Goal: Task Accomplishment & Management: Use online tool/utility

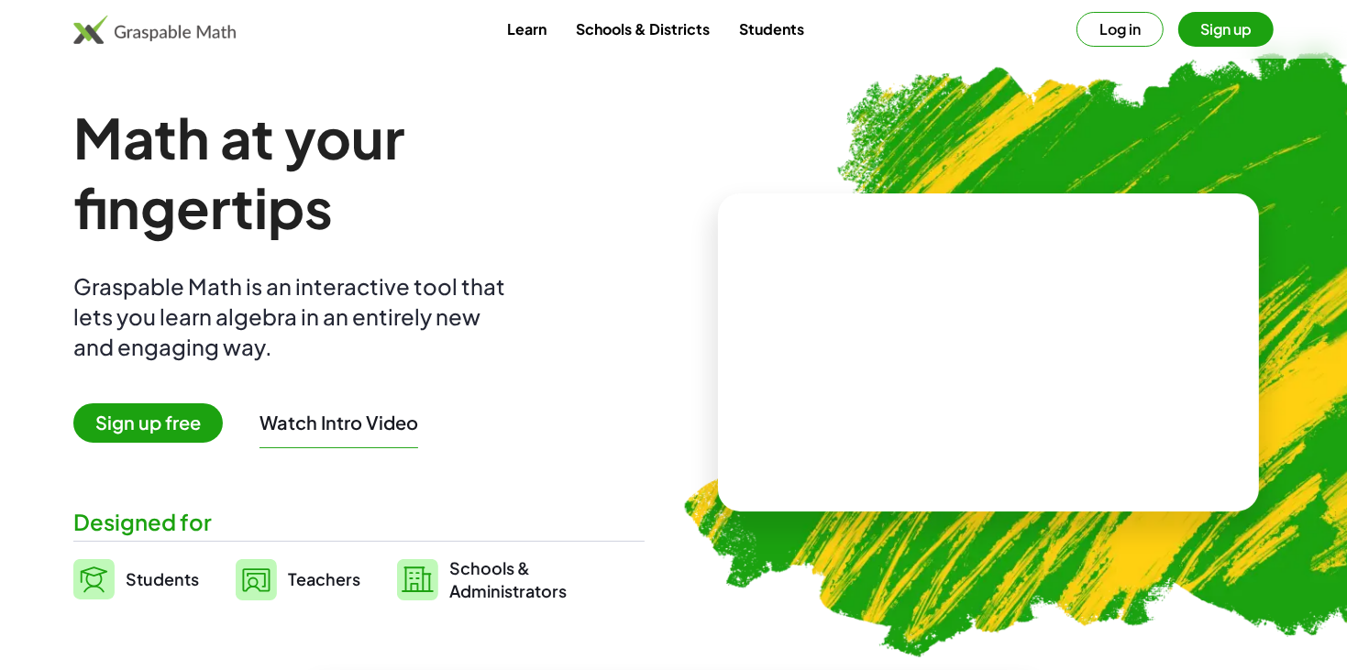
click at [1112, 45] on button "Log in" at bounding box center [1120, 29] width 87 height 35
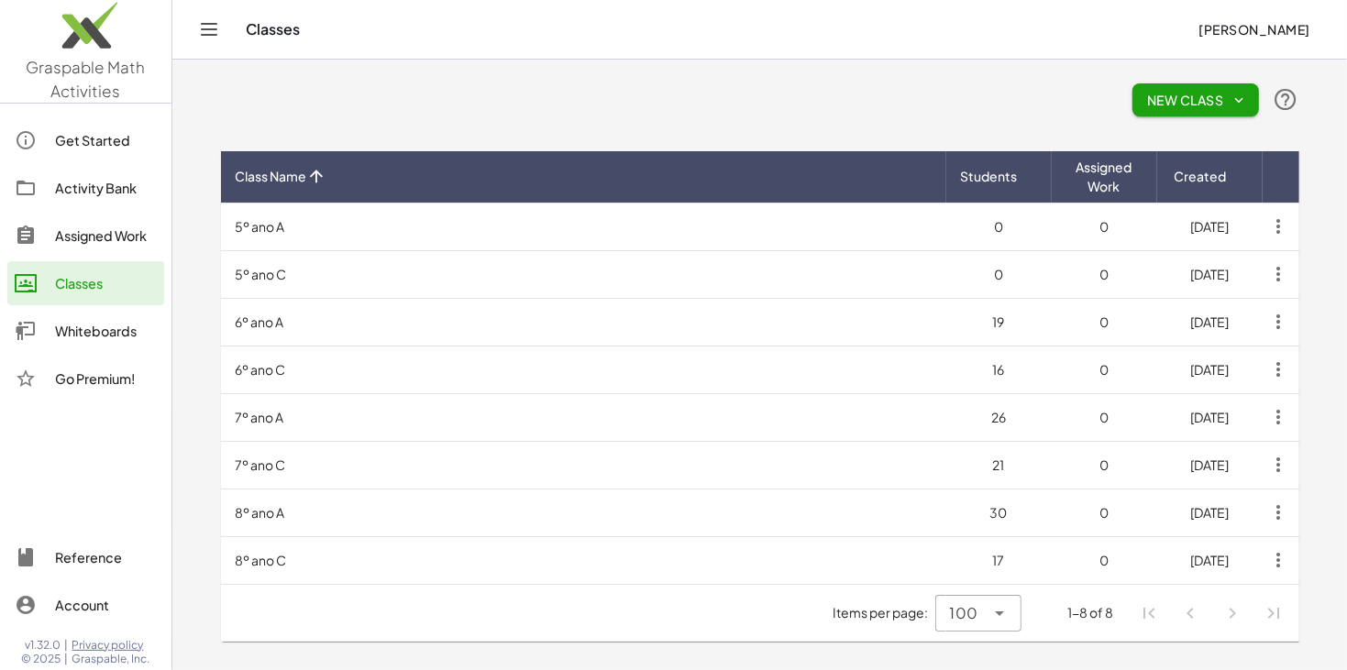
click at [86, 333] on div "Whiteboards" at bounding box center [106, 331] width 102 height 22
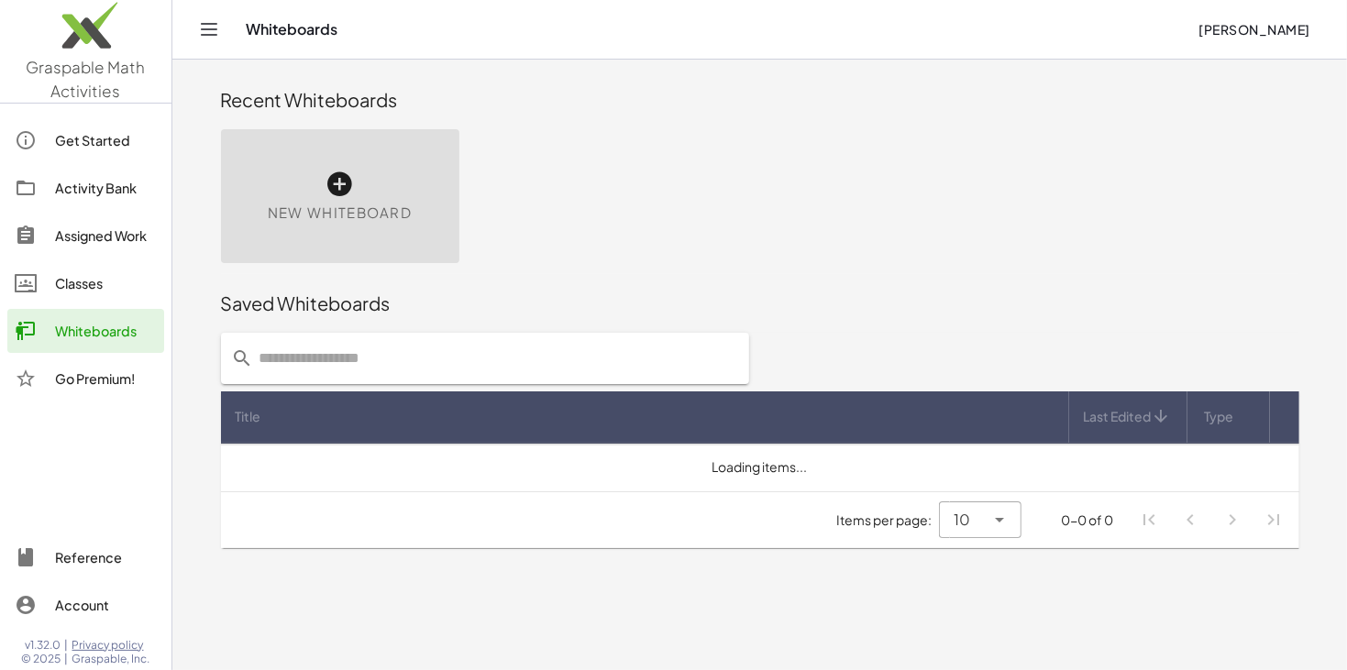
click at [311, 162] on div "New Whiteboard" at bounding box center [340, 196] width 238 height 134
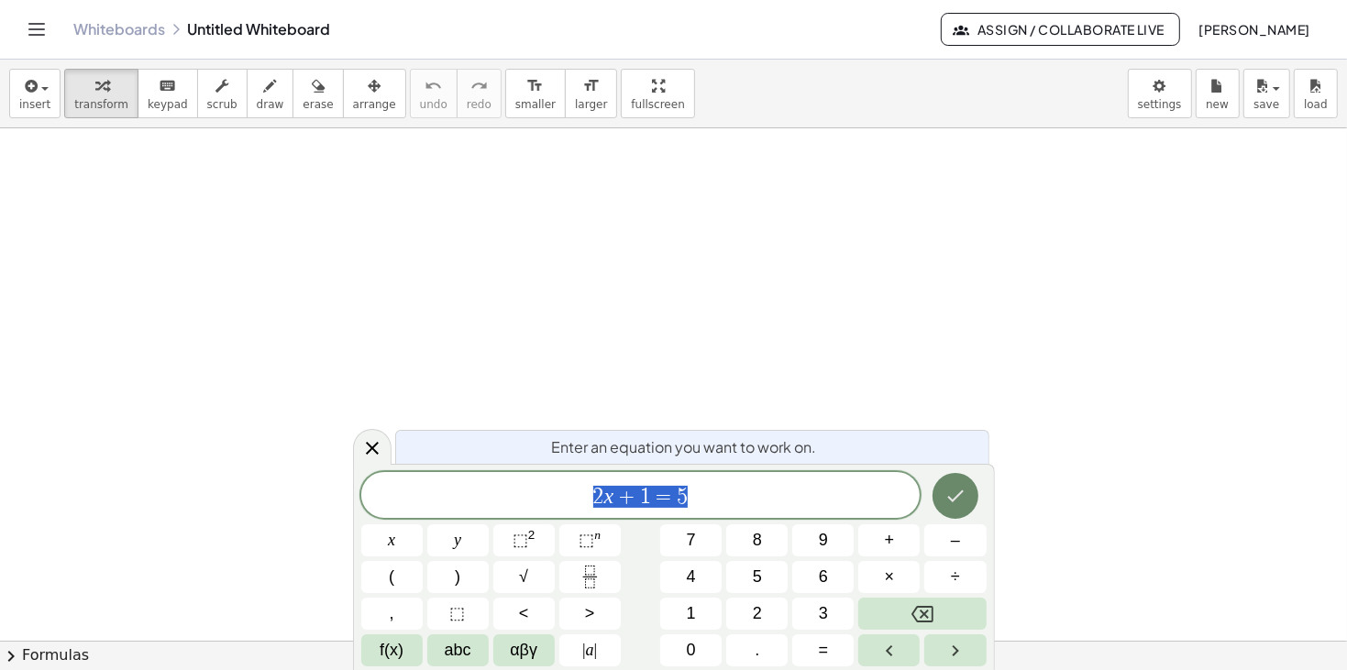
click at [950, 489] on icon "Done" at bounding box center [956, 496] width 22 height 22
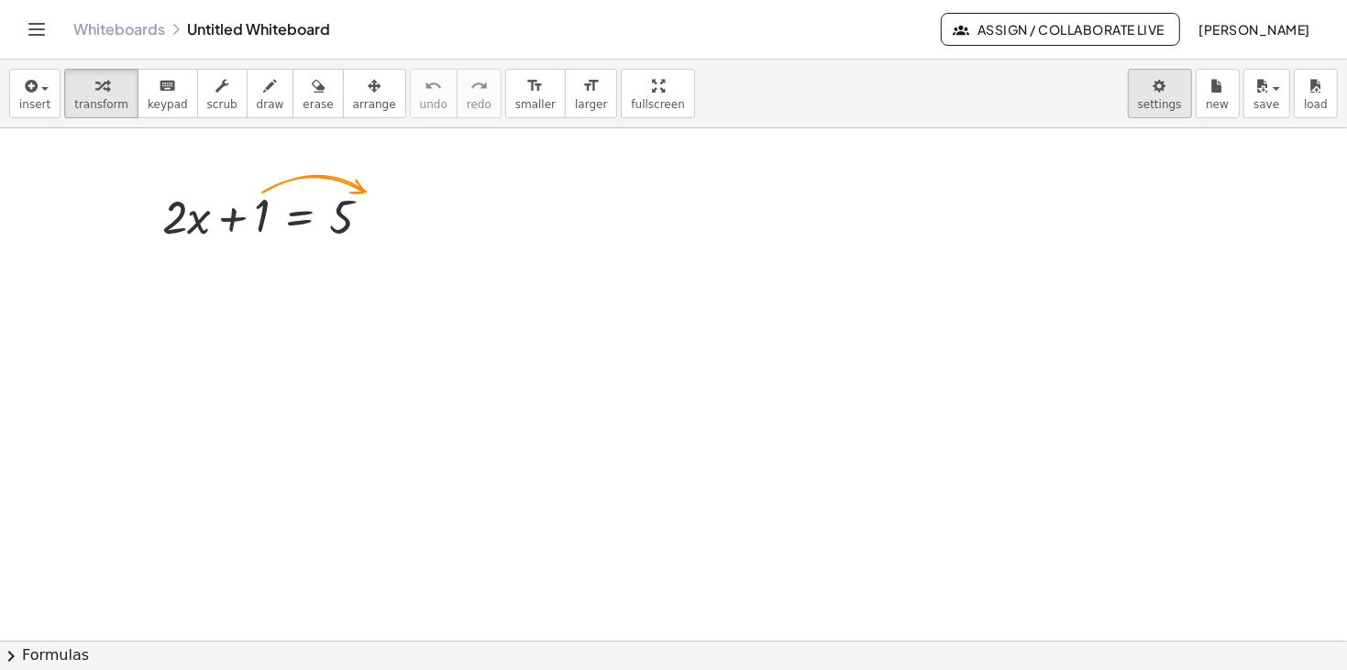
click at [1154, 110] on body "Graspable Math Activities Get Started Activity Bank Assigned Work Classes White…" at bounding box center [673, 335] width 1347 height 670
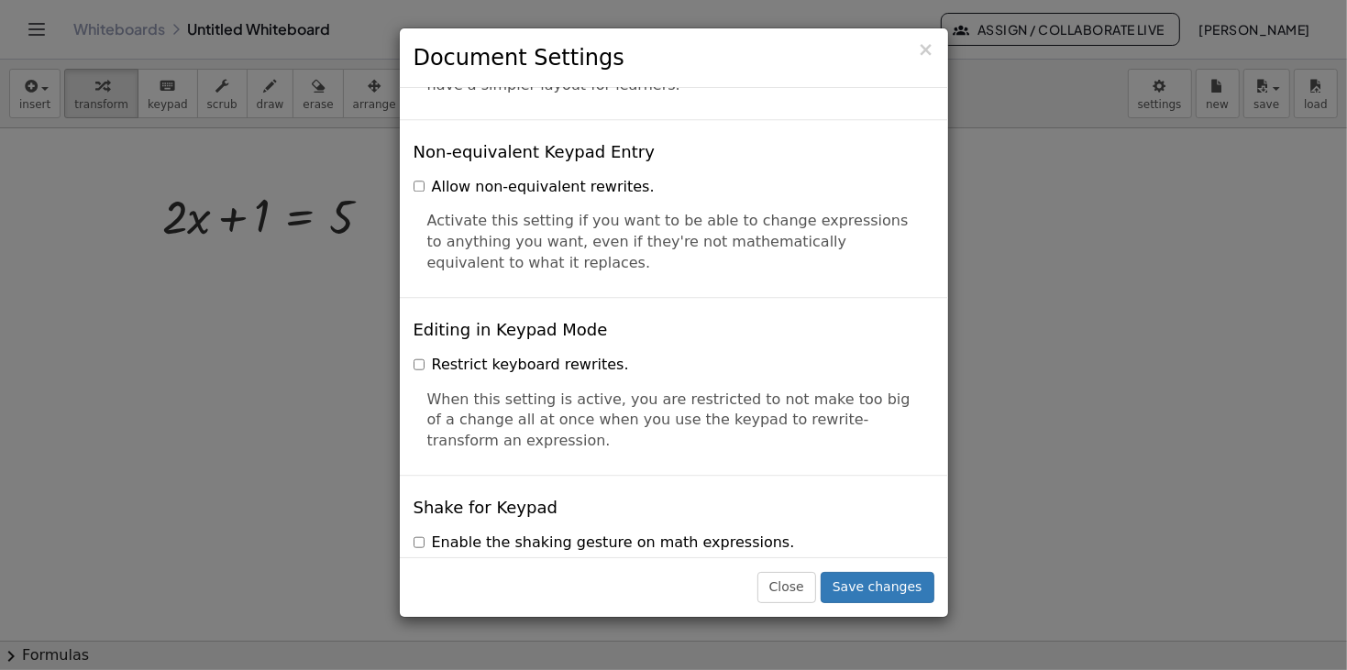
scroll to position [4433, 0]
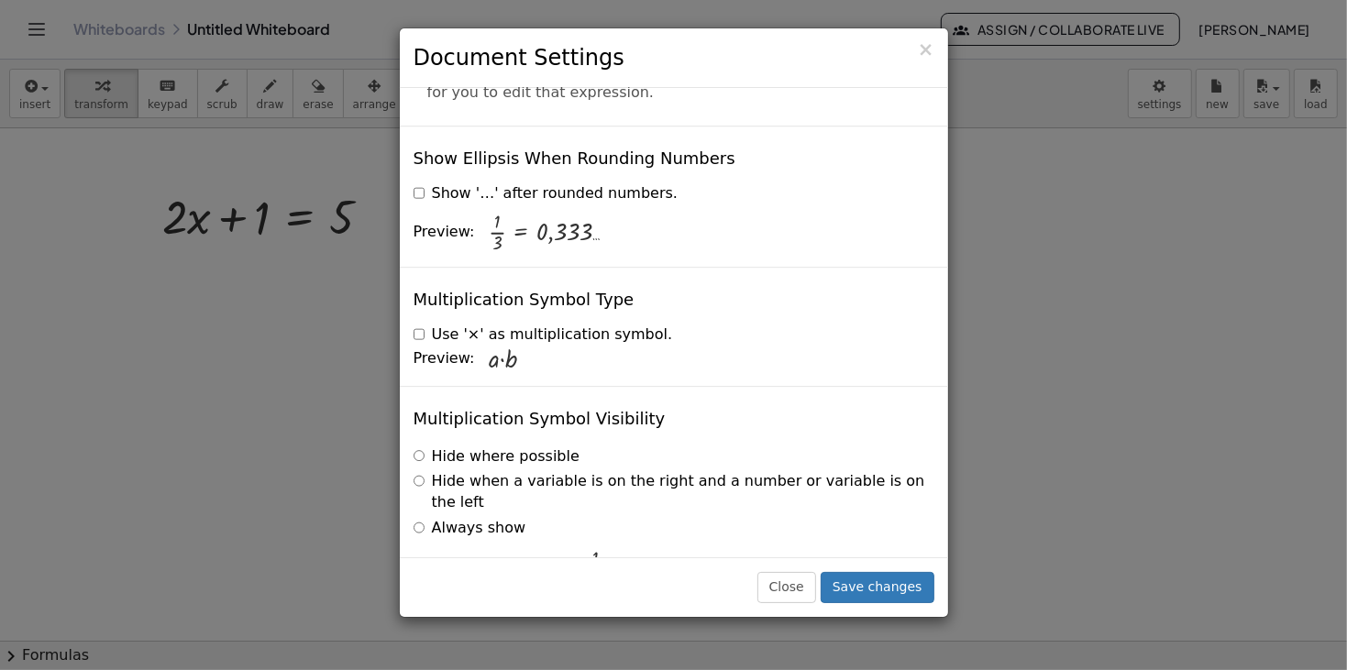
click at [432, 518] on label "Always show" at bounding box center [470, 528] width 113 height 21
click at [855, 588] on button "Save changes" at bounding box center [878, 587] width 114 height 31
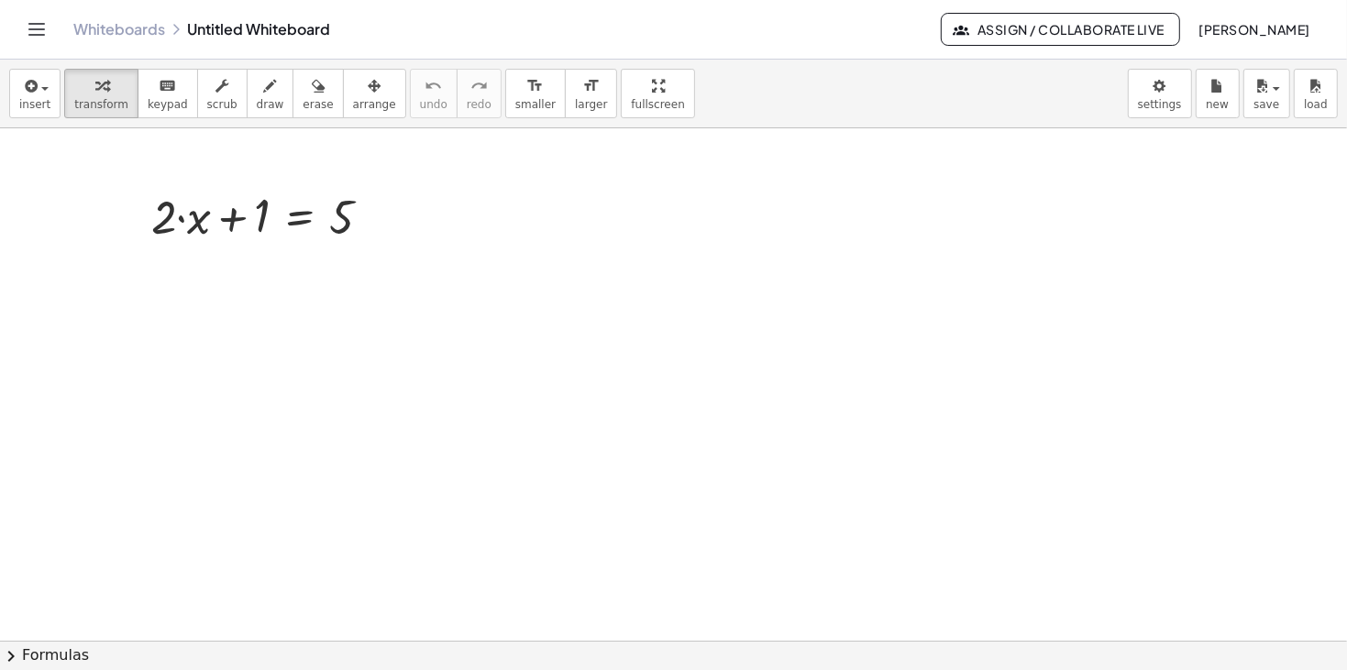
click at [28, 40] on button "Toggle navigation" at bounding box center [36, 29] width 29 height 29
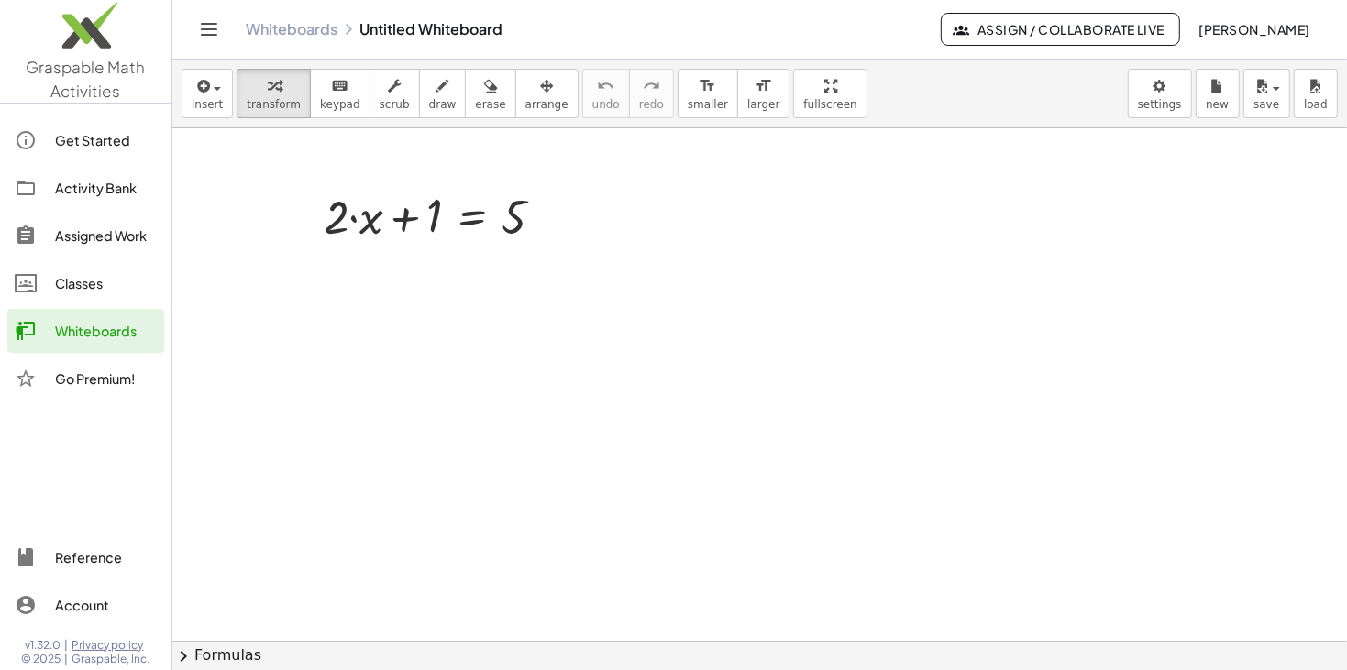
click at [1214, 25] on span "[PERSON_NAME]" at bounding box center [1255, 29] width 112 height 17
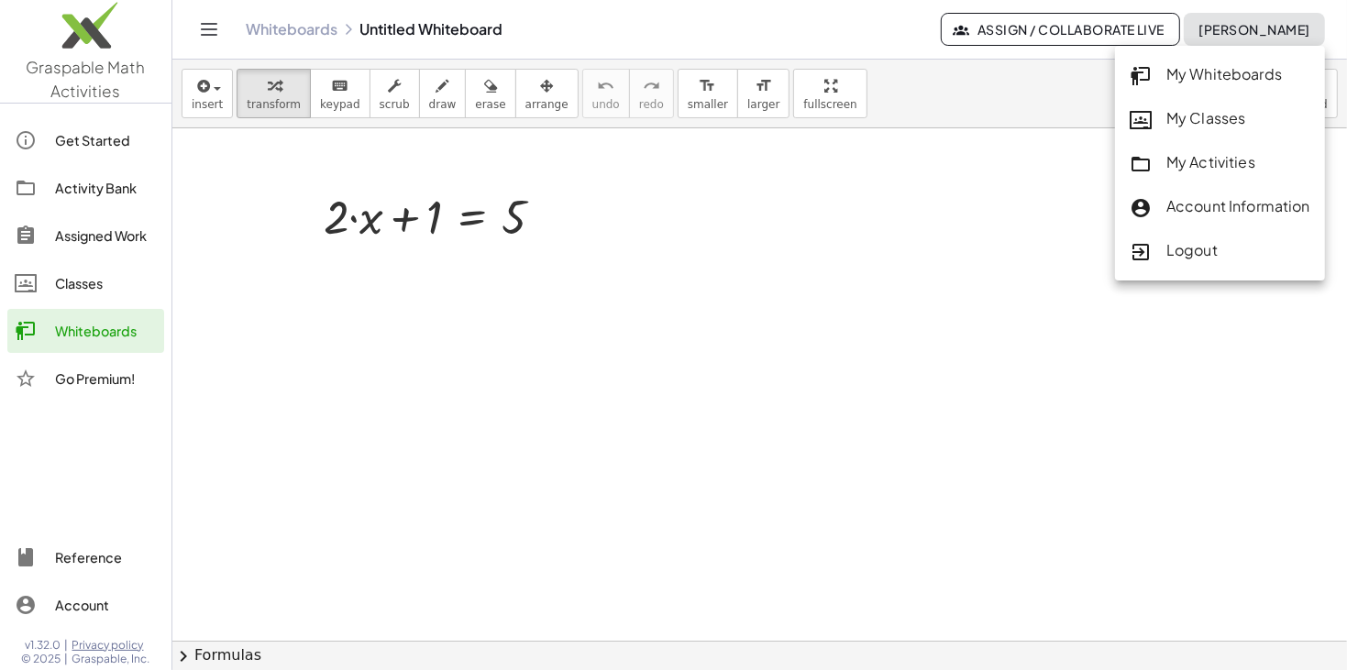
click at [1191, 65] on div "My Whiteboards" at bounding box center [1220, 75] width 181 height 24
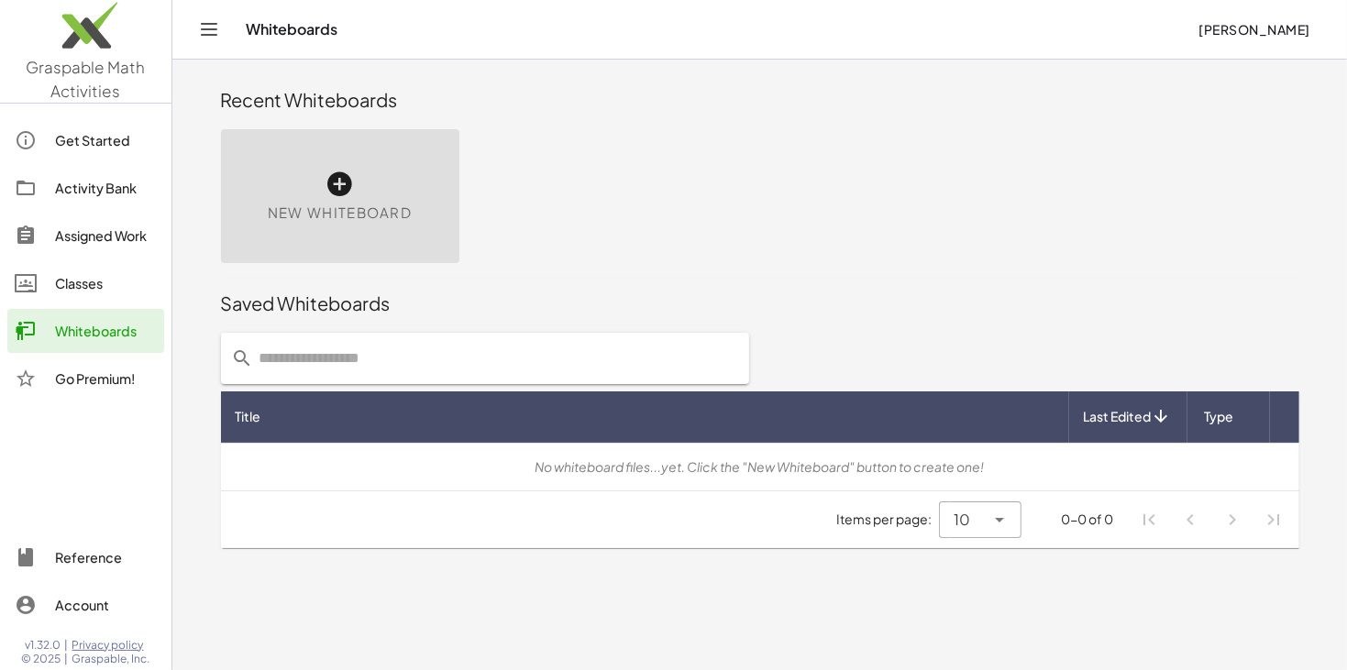
click at [339, 182] on icon at bounding box center [340, 184] width 29 height 29
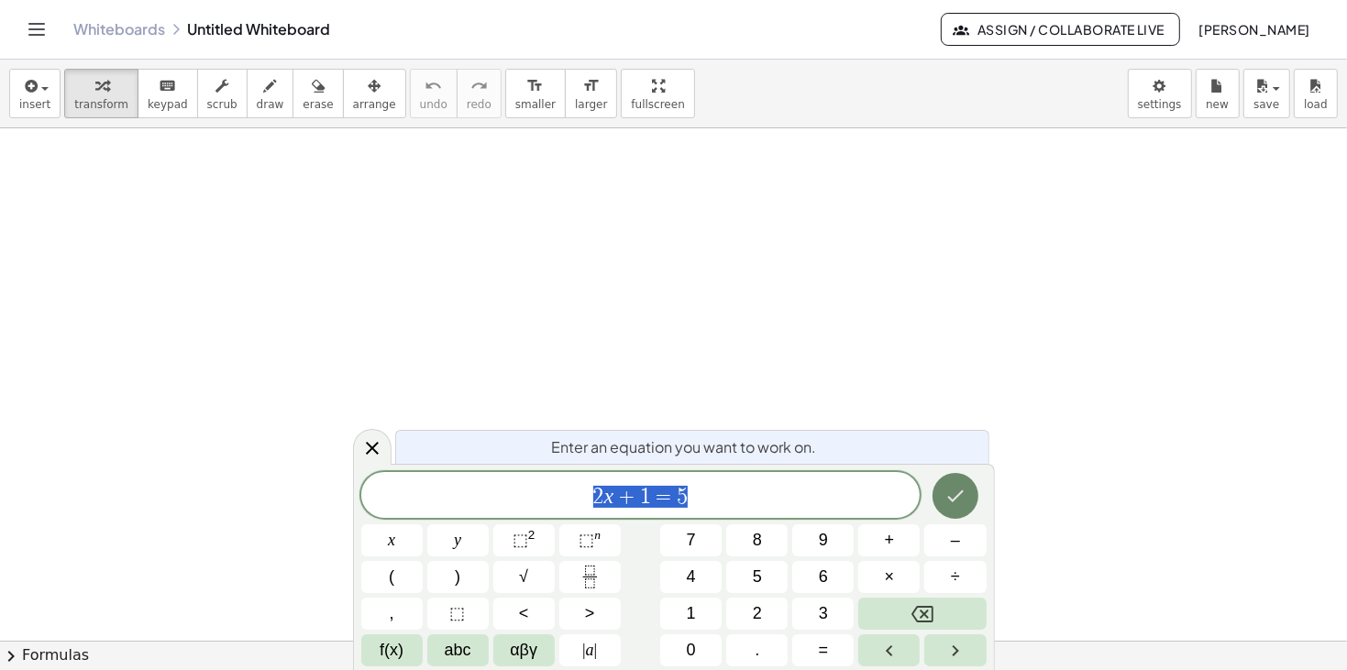
click at [961, 508] on button "Done" at bounding box center [956, 496] width 46 height 46
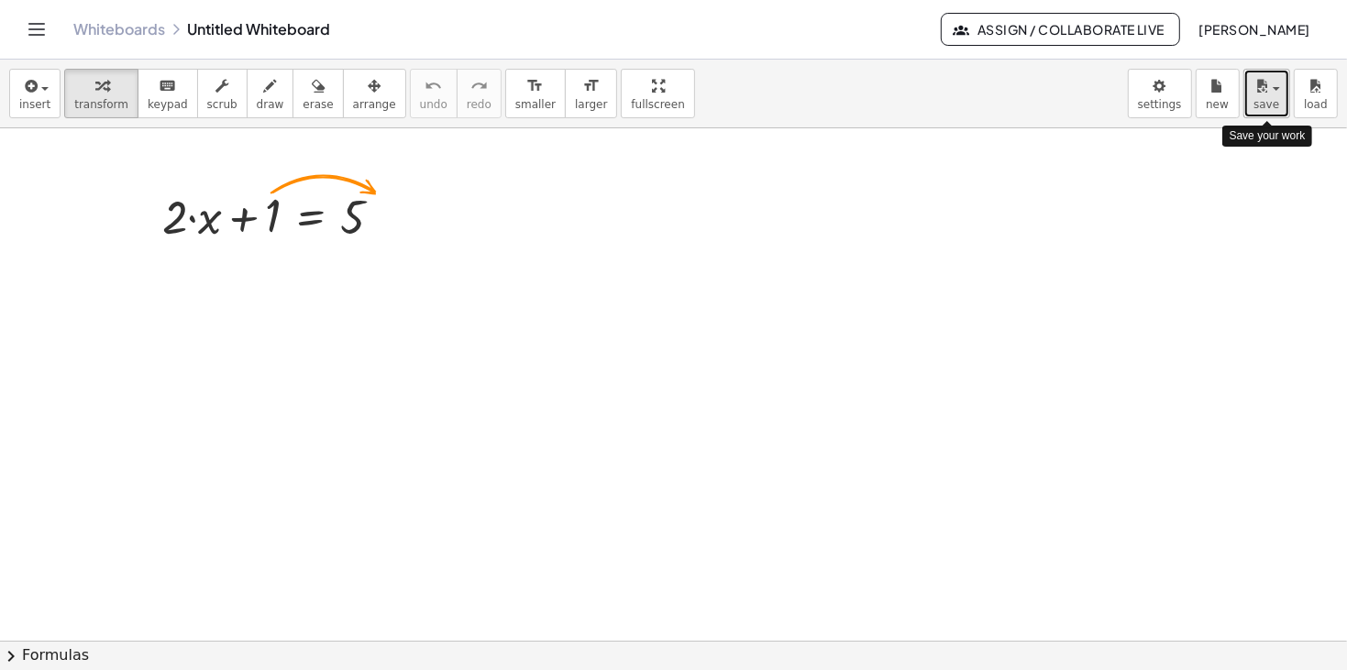
click at [1269, 100] on span "save" at bounding box center [1267, 104] width 26 height 13
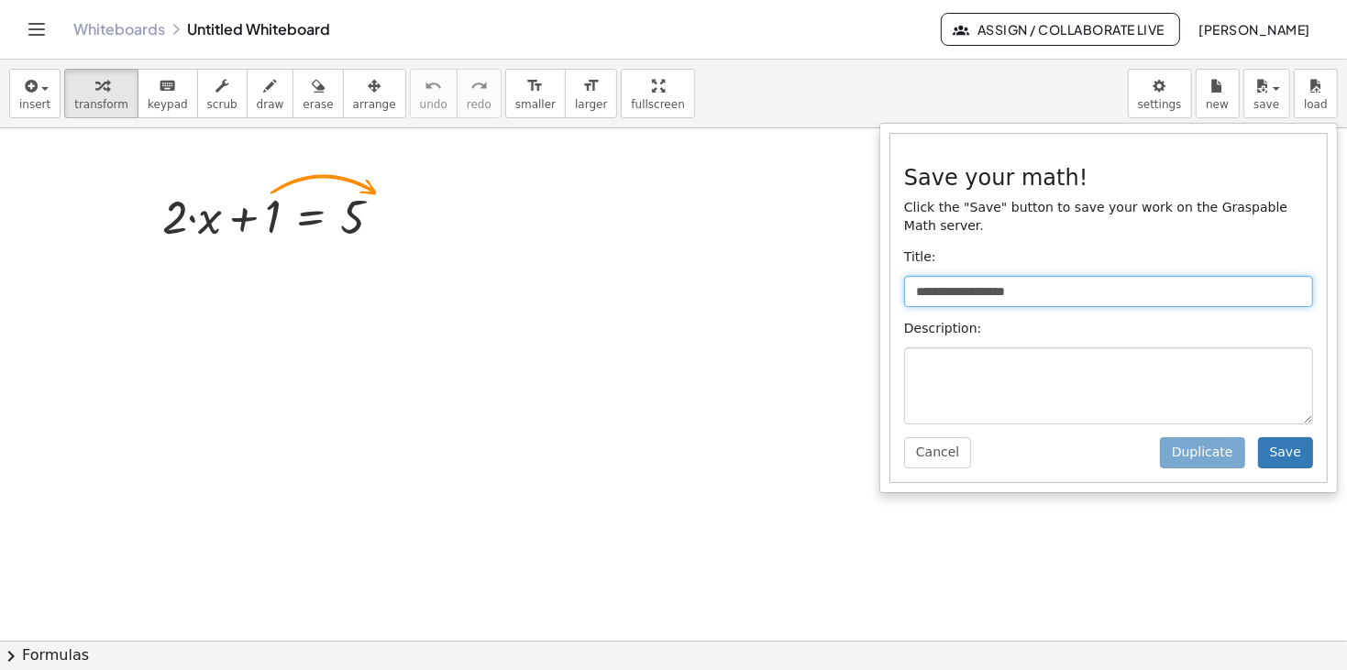
click at [1095, 286] on input "**********" at bounding box center [1108, 291] width 409 height 31
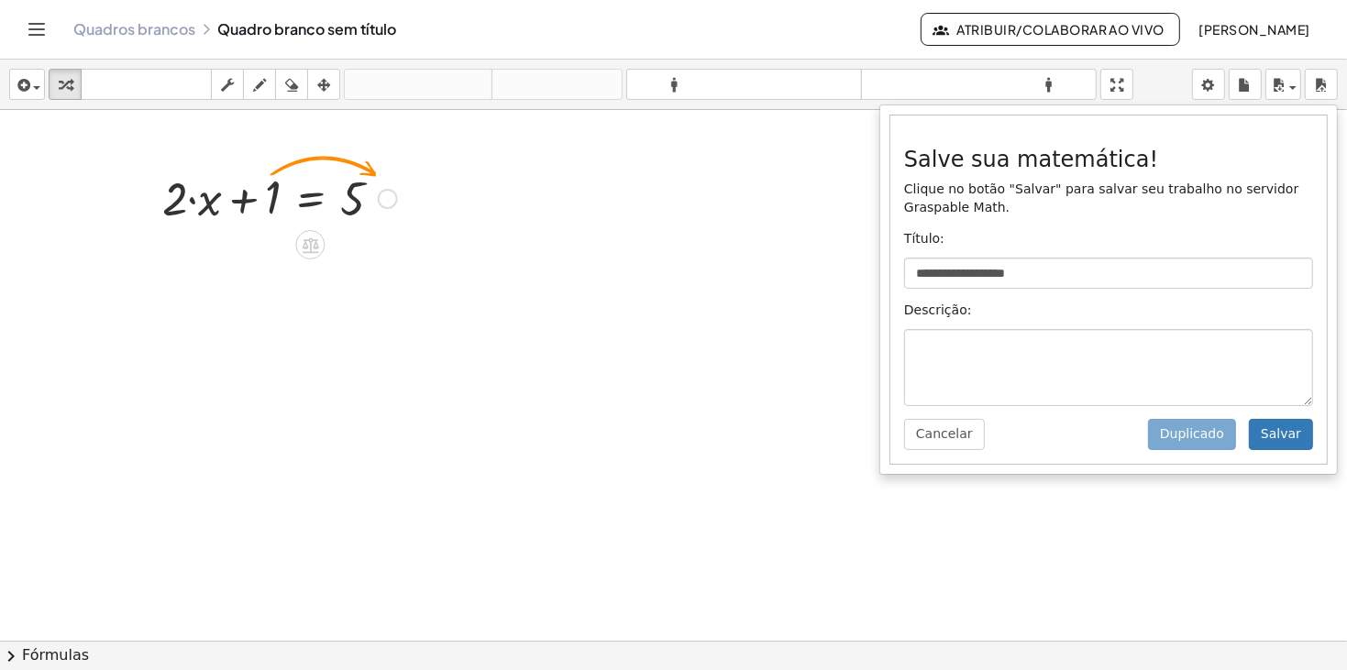
click at [210, 225] on div at bounding box center [279, 197] width 253 height 62
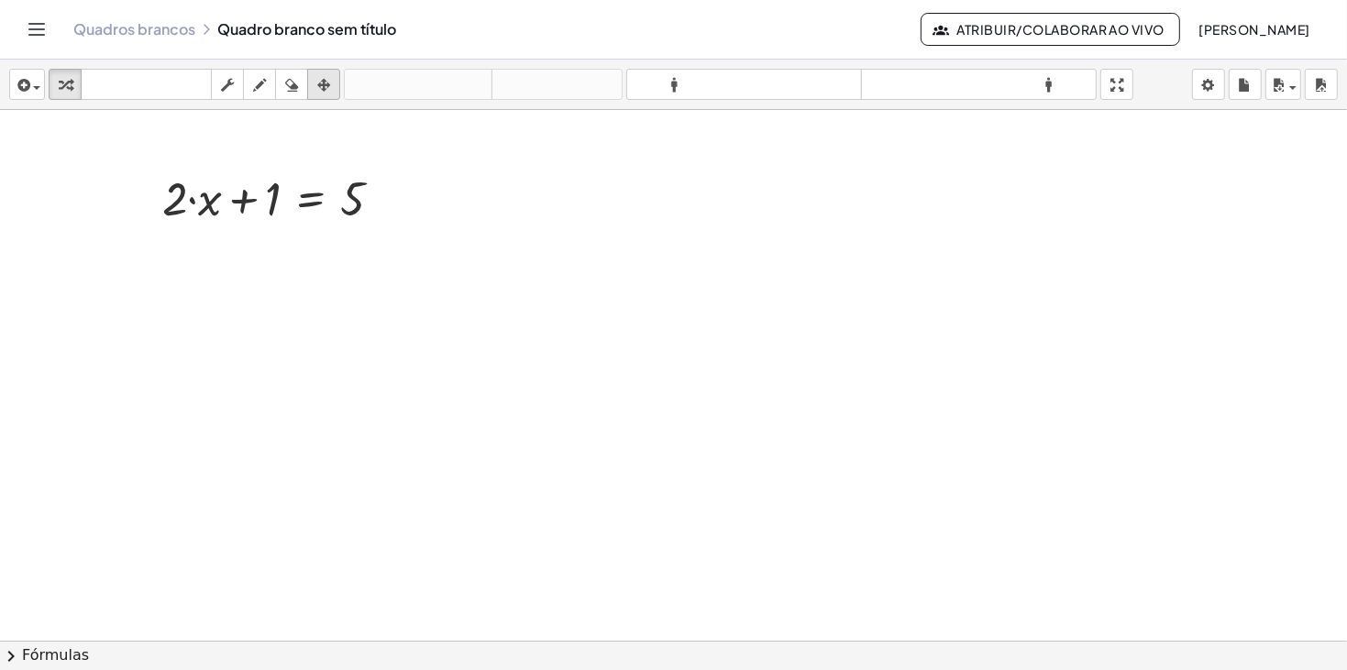
click at [319, 89] on icon "button" at bounding box center [323, 85] width 13 height 22
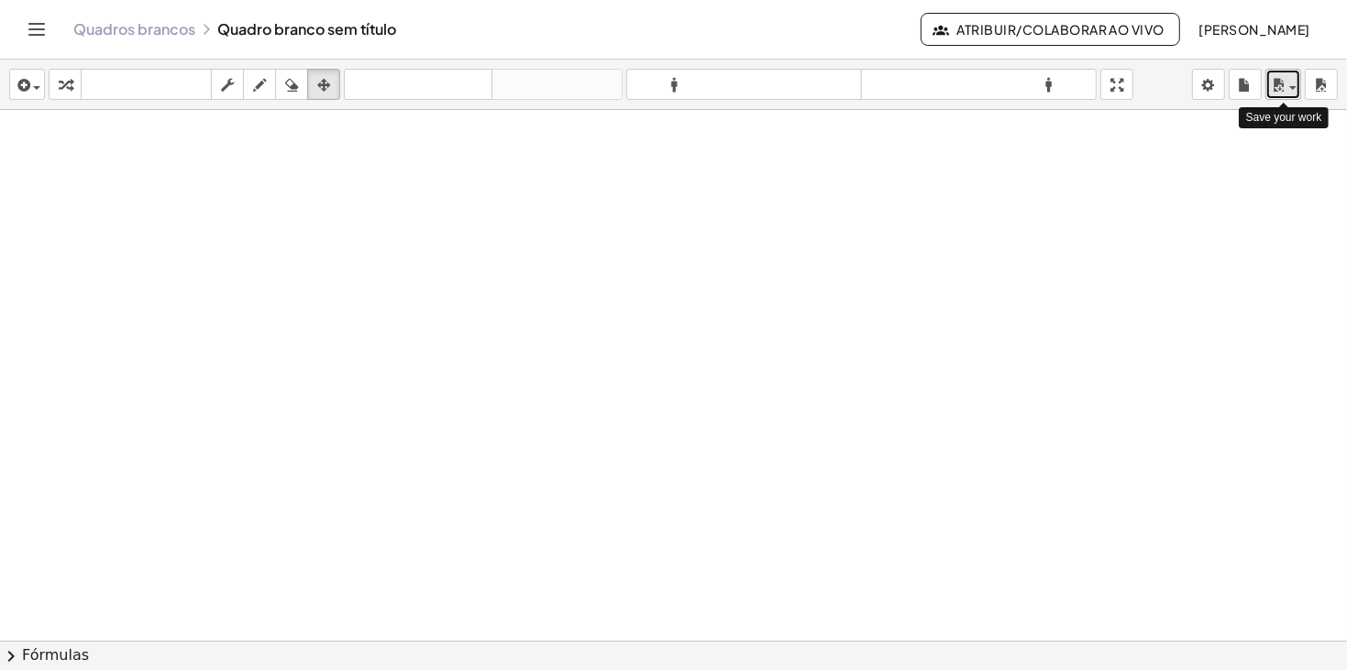
click at [1283, 88] on icon "button" at bounding box center [1278, 85] width 17 height 22
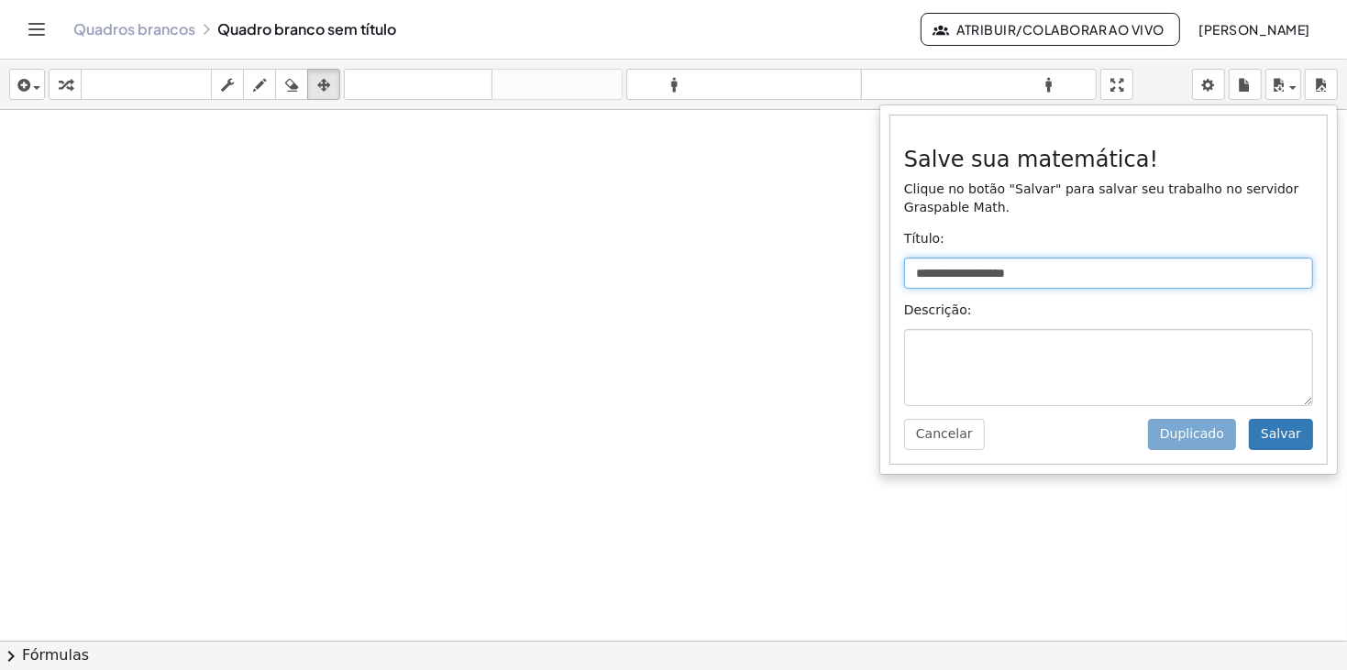
click at [978, 276] on input "**********" at bounding box center [1108, 273] width 409 height 31
drag, startPoint x: 1075, startPoint y: 271, endPoint x: 903, endPoint y: 278, distance: 172.6
click at [903, 278] on div "**********" at bounding box center [1109, 290] width 437 height 349
click at [1077, 277] on input "**********" at bounding box center [1108, 273] width 409 height 31
type input "*"
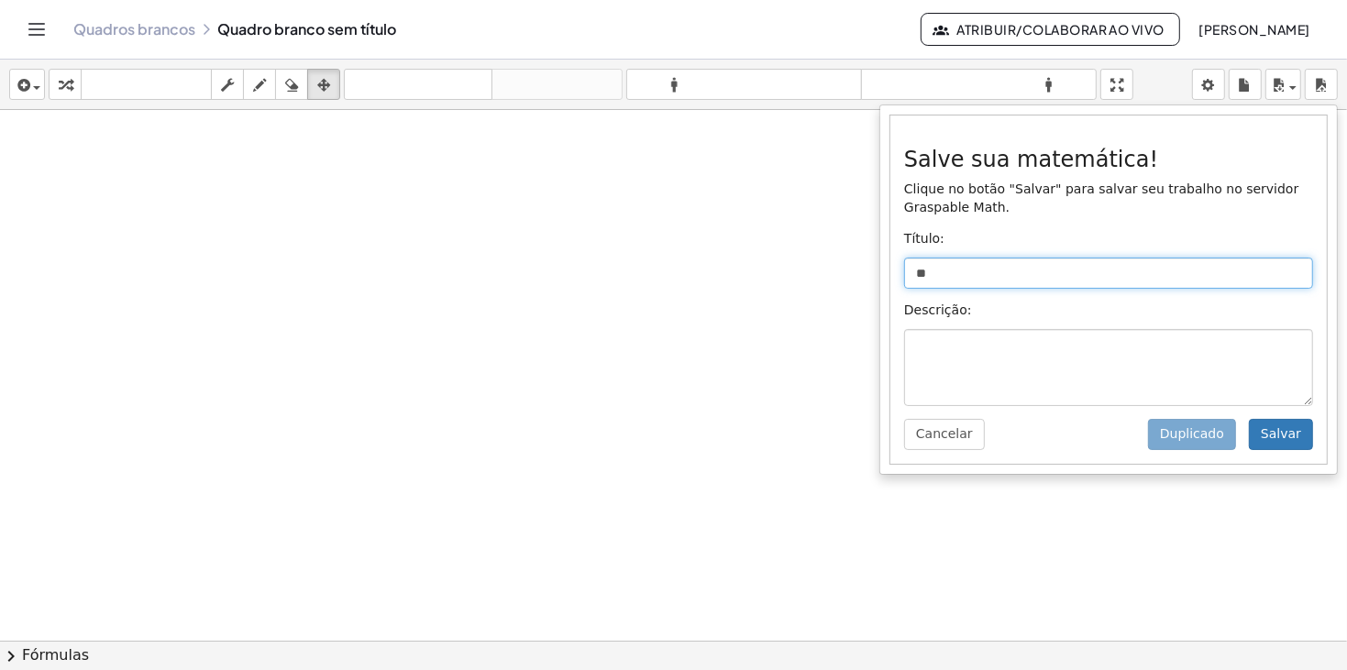
type input "*"
type input "**********"
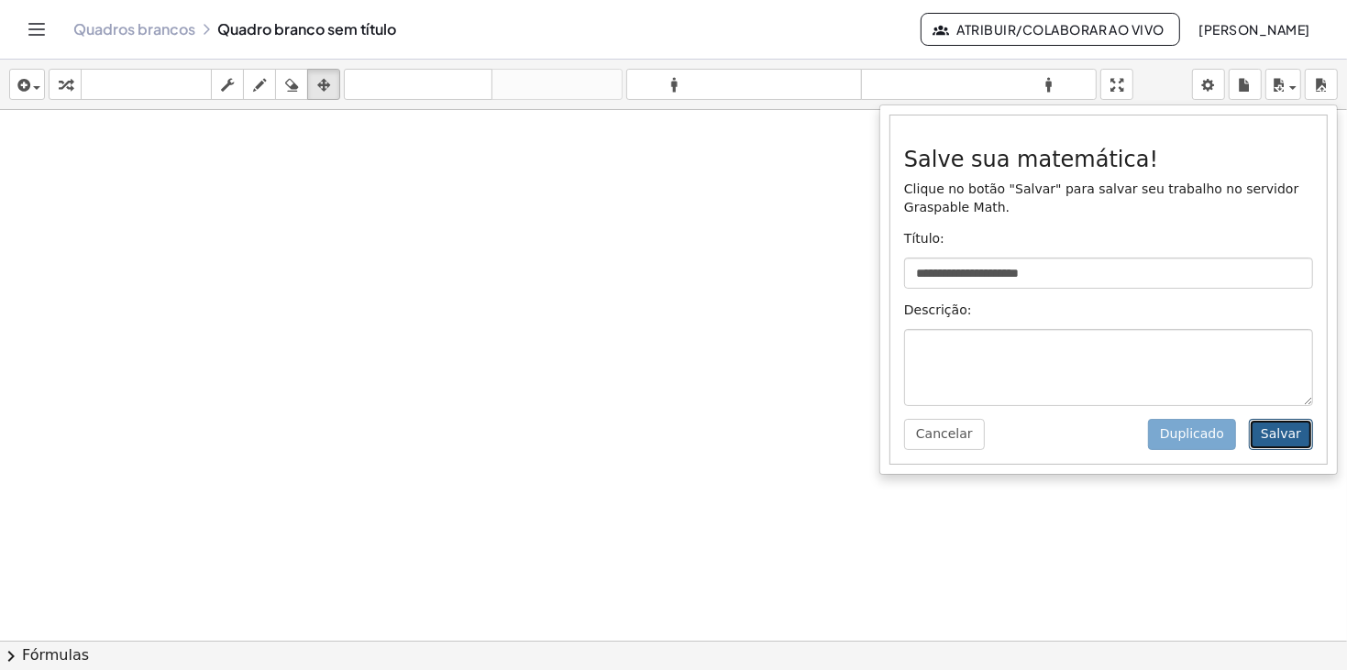
click at [1286, 447] on button "Salvar" at bounding box center [1281, 434] width 64 height 31
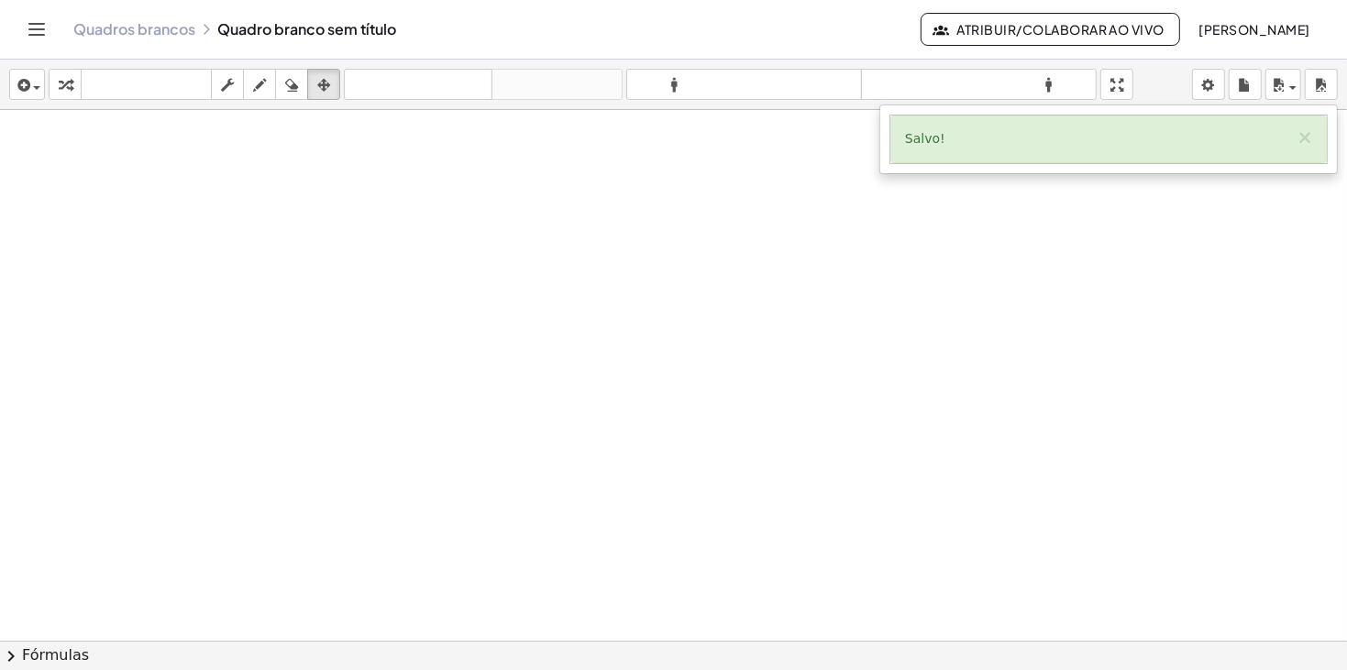
click at [32, 30] on icon "Alternar navegação" at bounding box center [37, 29] width 22 height 22
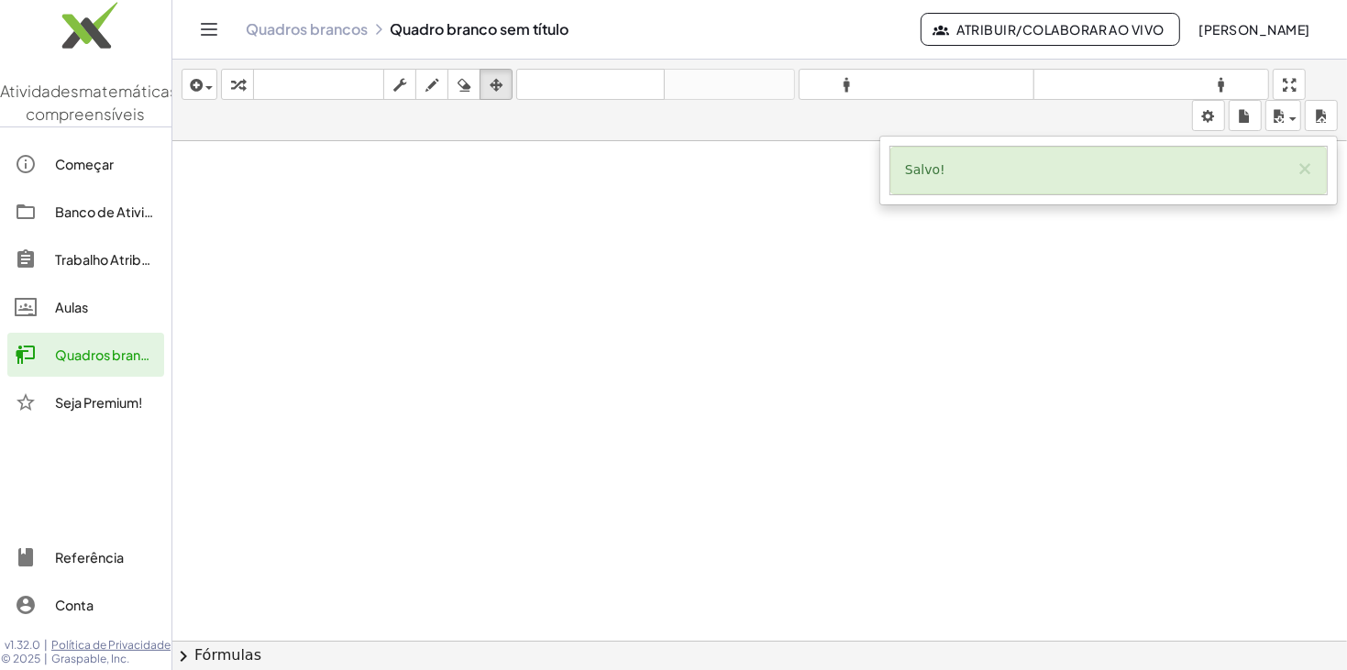
click at [89, 366] on div "Quadros brancos" at bounding box center [106, 355] width 102 height 22
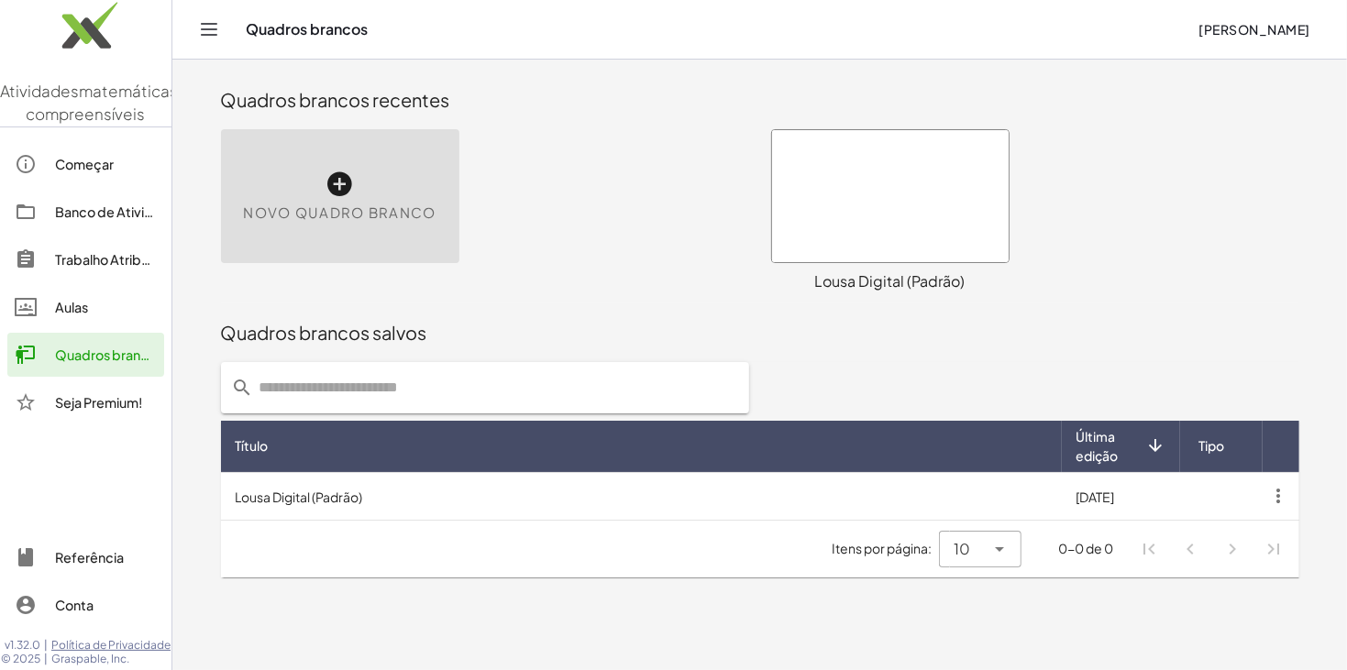
click at [583, 200] on div "Novo quadro branco" at bounding box center [485, 210] width 550 height 185
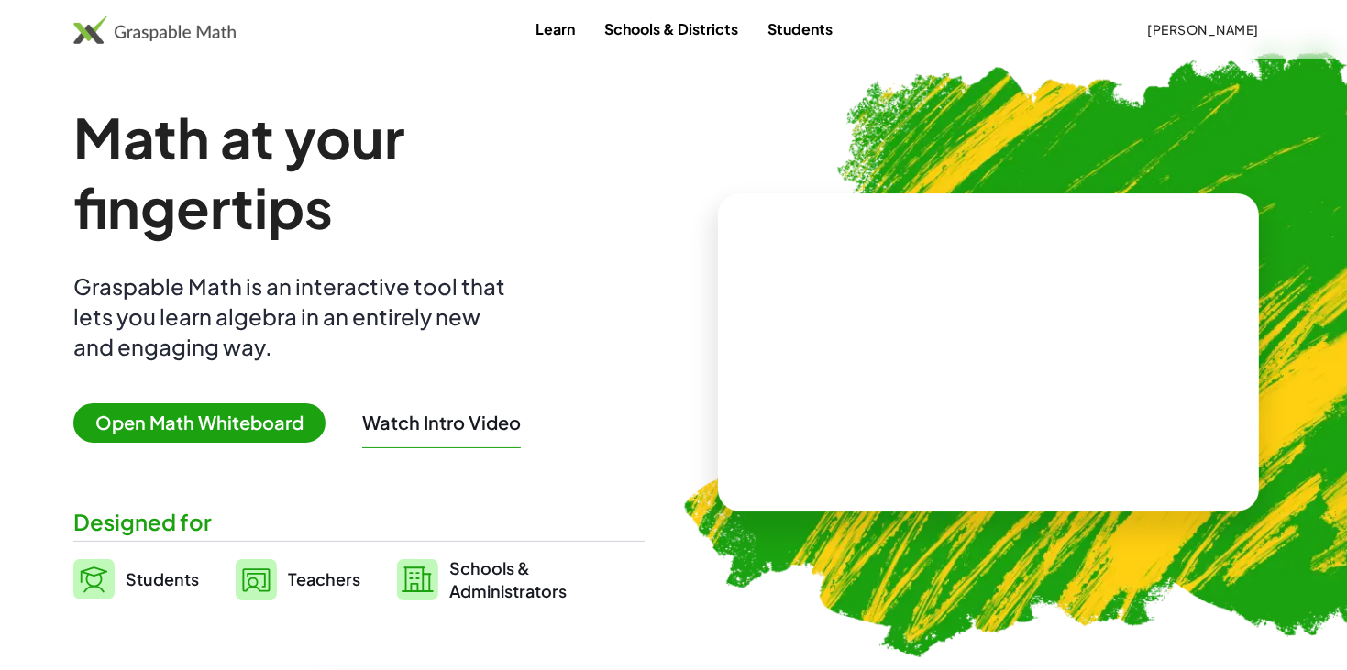
click at [218, 427] on span "Open Math Whiteboard" at bounding box center [199, 423] width 252 height 39
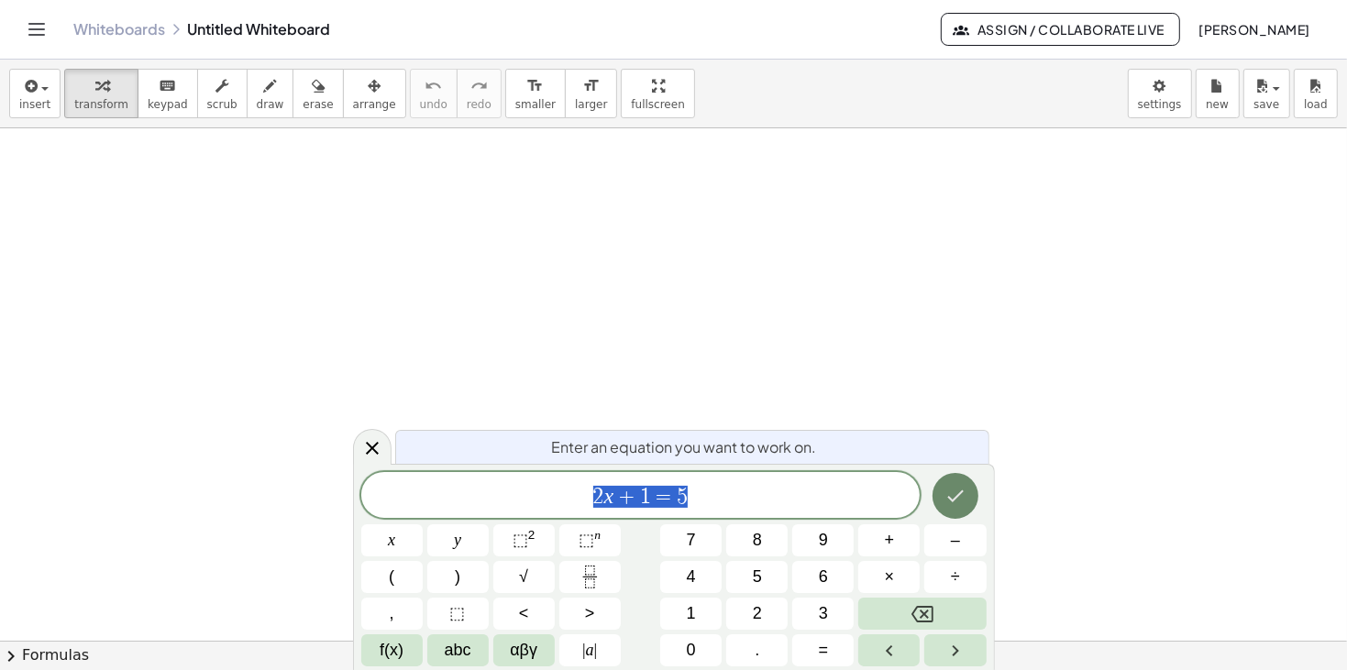
click at [961, 497] on icon "Done" at bounding box center [956, 496] width 22 height 22
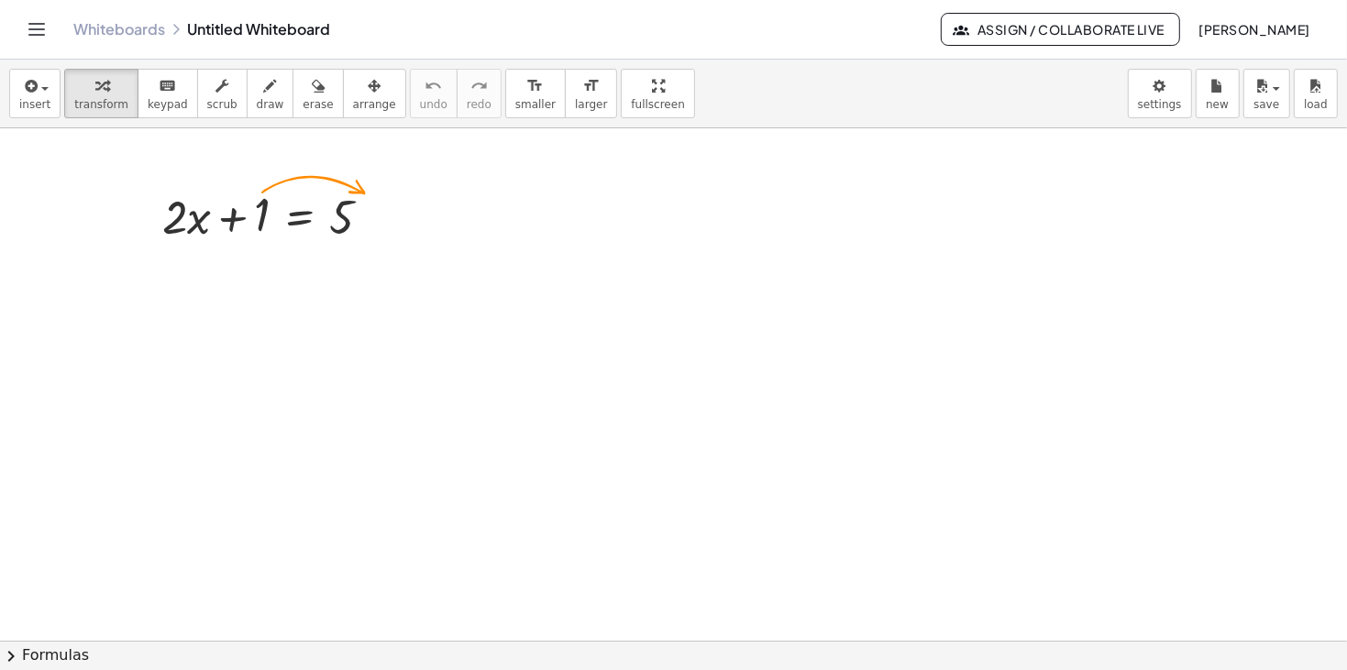
click at [38, 35] on icon "Toggle navigation" at bounding box center [37, 29] width 16 height 11
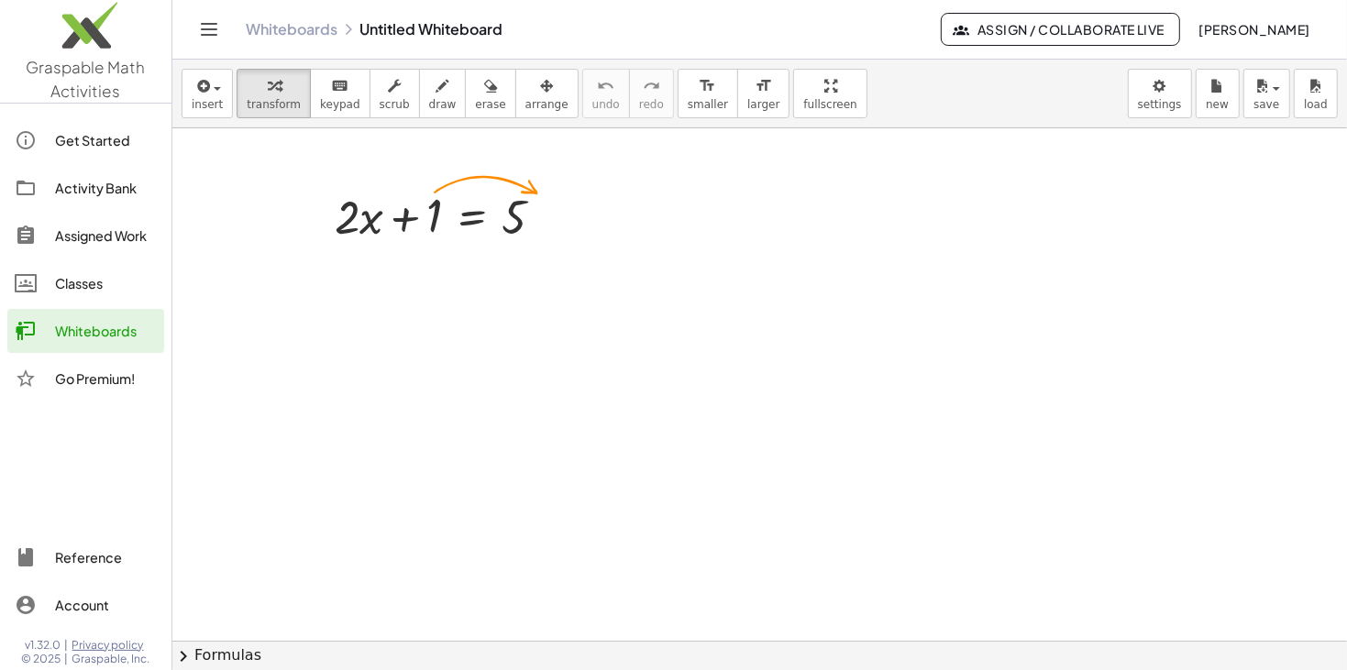
click at [71, 327] on div "Whiteboards" at bounding box center [106, 331] width 102 height 22
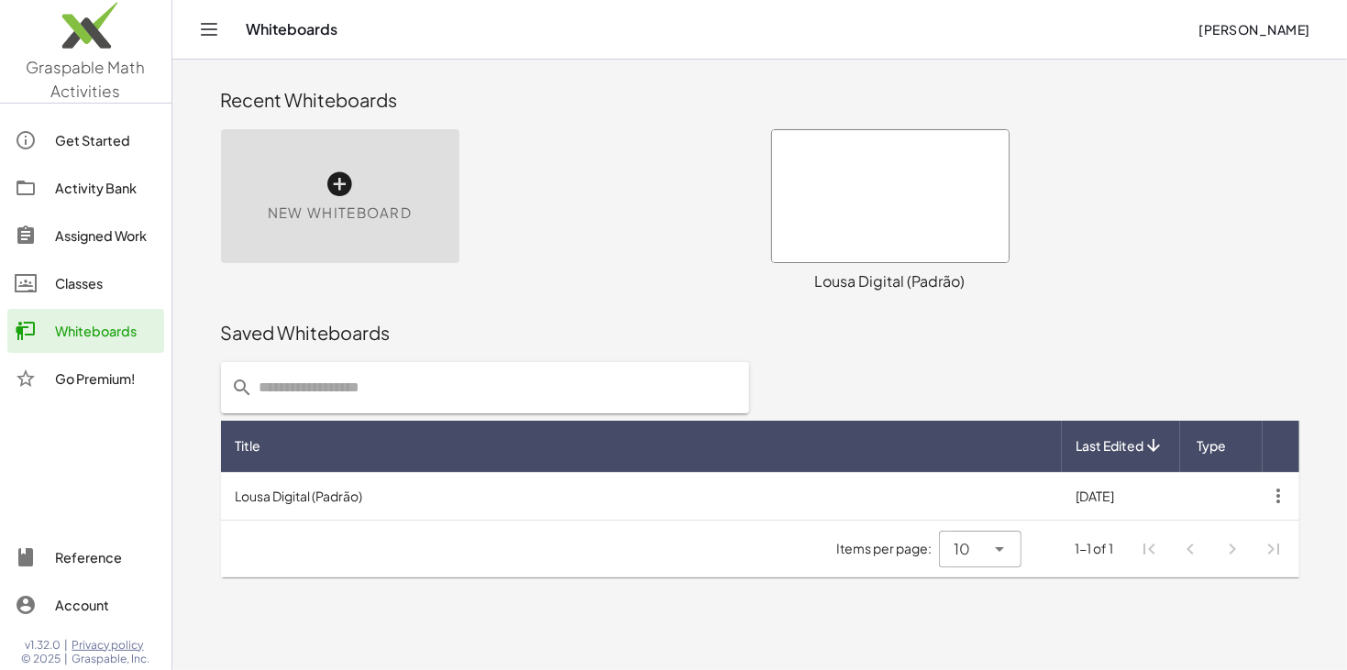
click at [596, 174] on div "New Whiteboard" at bounding box center [485, 210] width 550 height 185
click at [843, 203] on div at bounding box center [890, 196] width 237 height 132
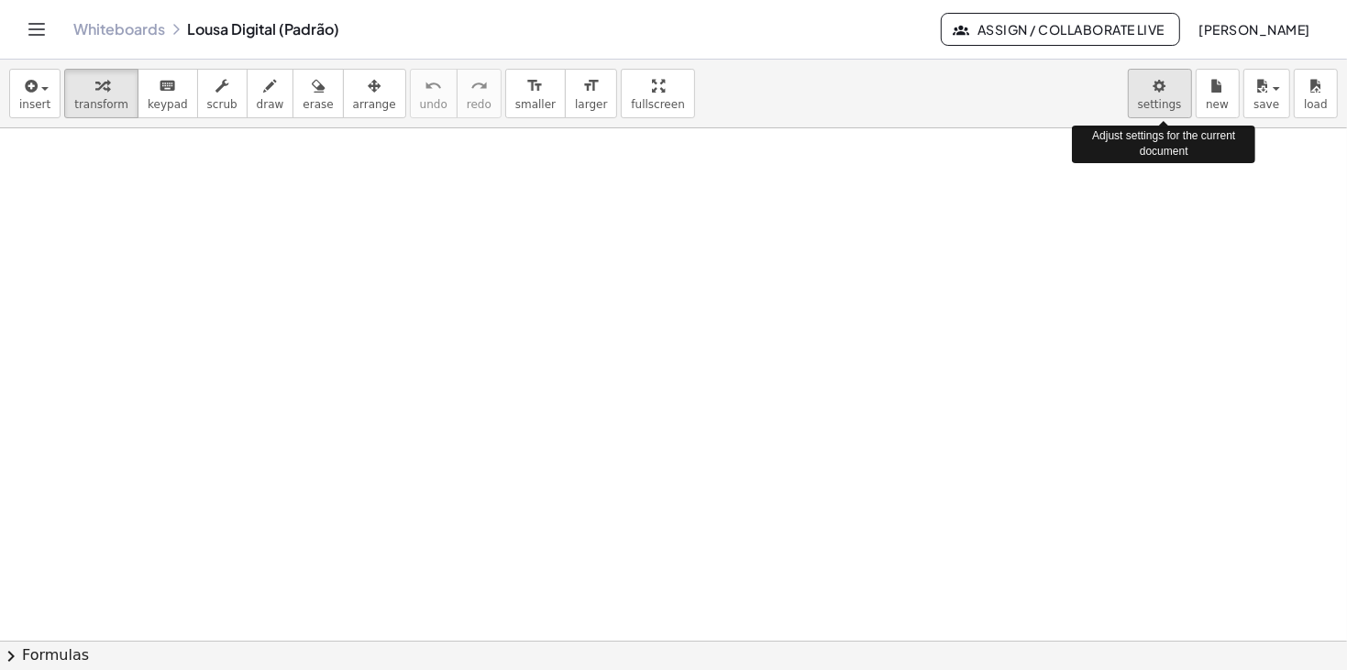
click at [1169, 100] on body "Graspable Math Activities Get Started Activity Bank Assigned Work Classes White…" at bounding box center [673, 335] width 1347 height 670
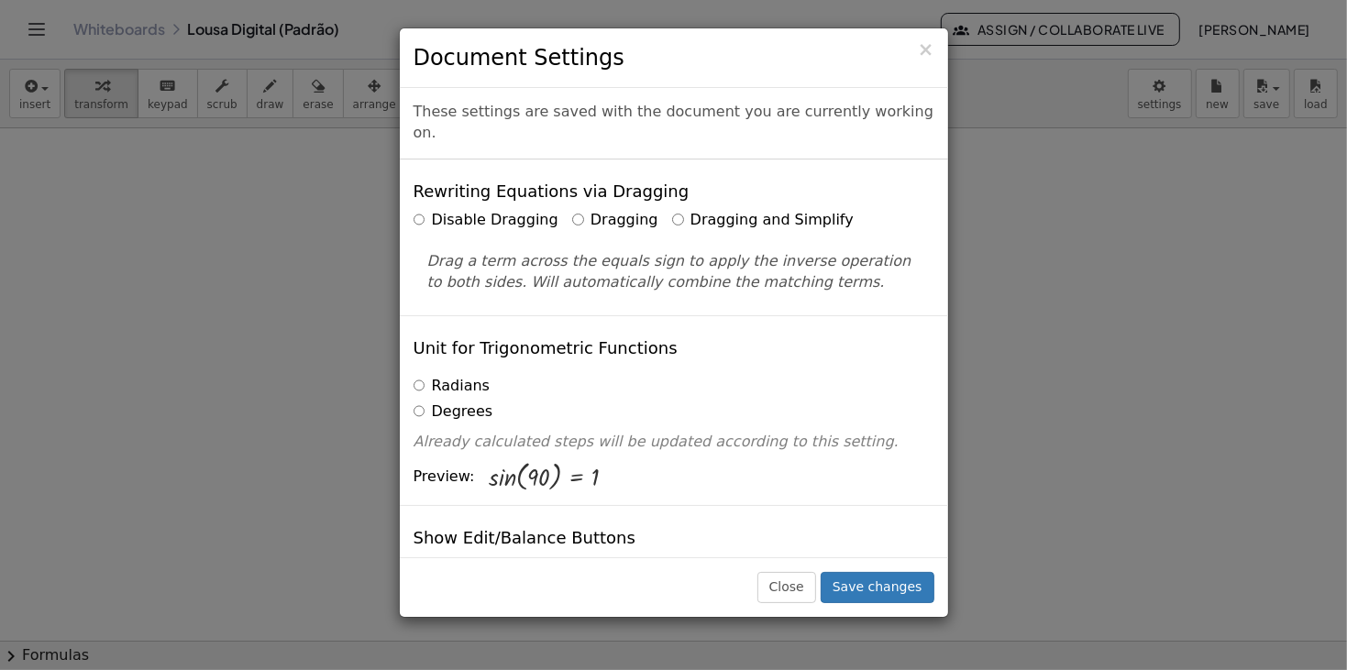
click at [814, 210] on div "Disable Dragging Dragging Dragging and Simplify" at bounding box center [674, 220] width 521 height 21
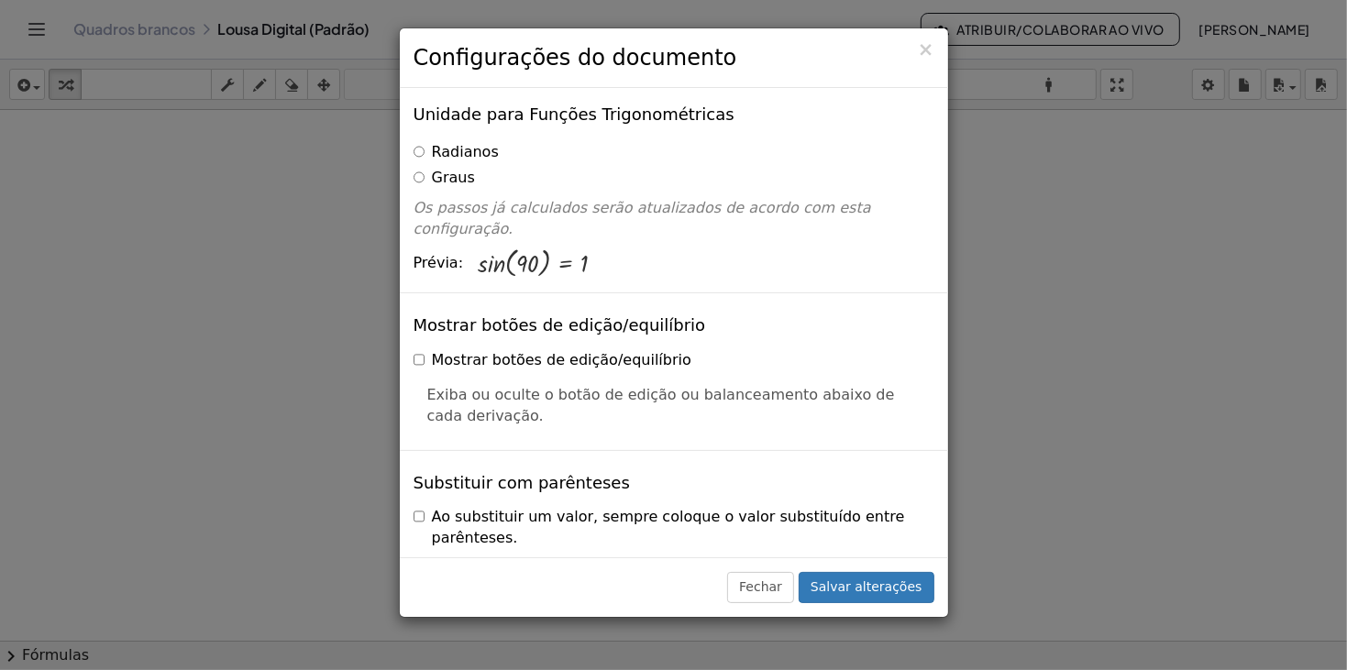
scroll to position [256, 0]
click at [849, 590] on font "Salvar alterações" at bounding box center [867, 587] width 112 height 15
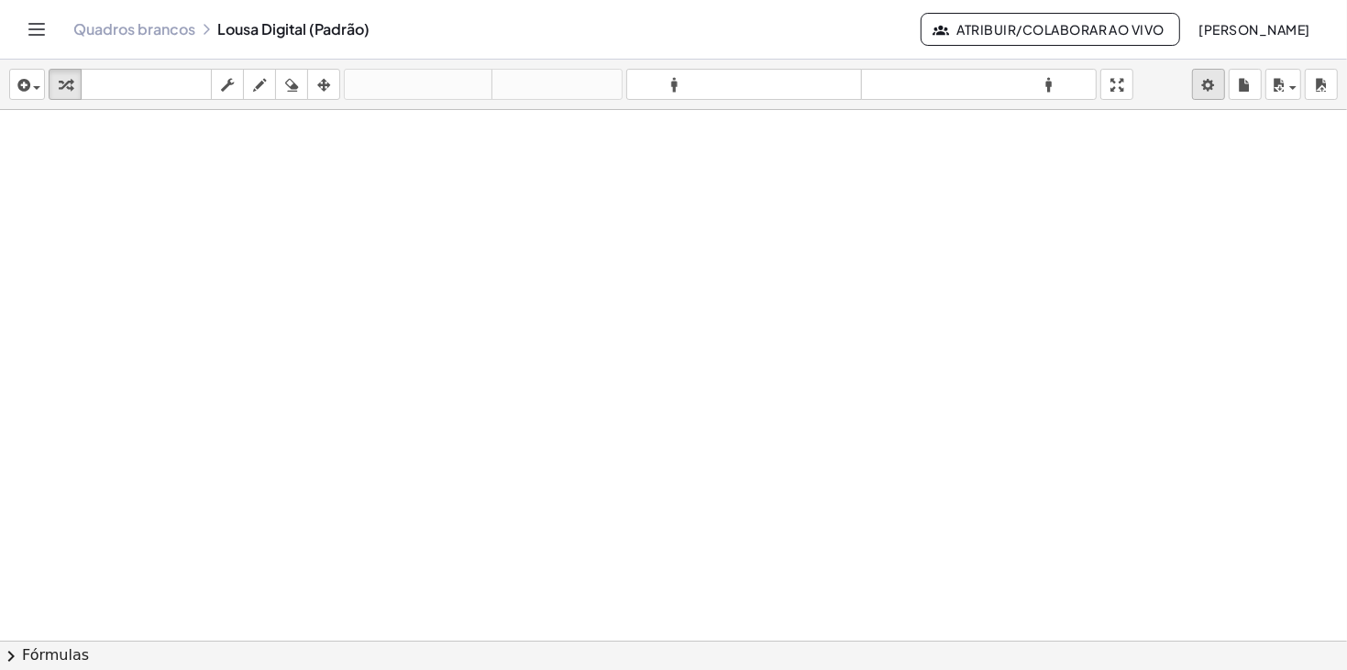
click at [1206, 82] on body "Atividades matemáticas compreensíveis Começar Banco de Atividades Trabalho Atri…" at bounding box center [673, 335] width 1347 height 670
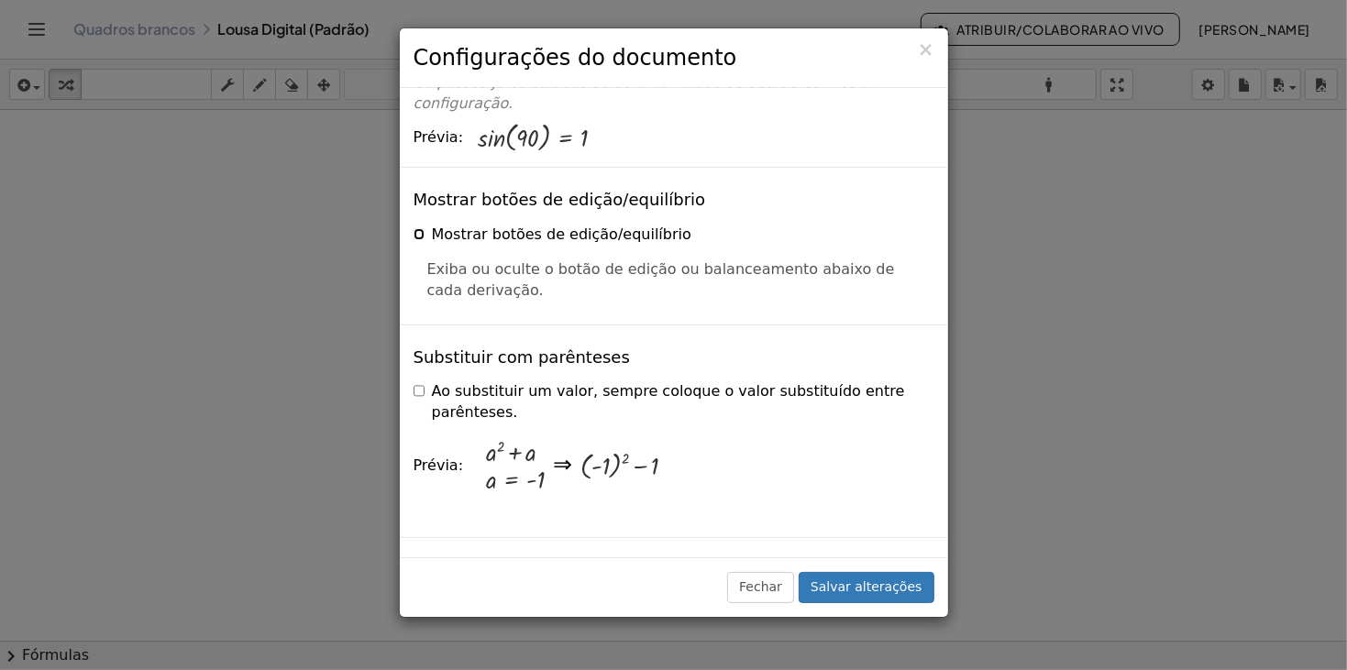
scroll to position [404, 0]
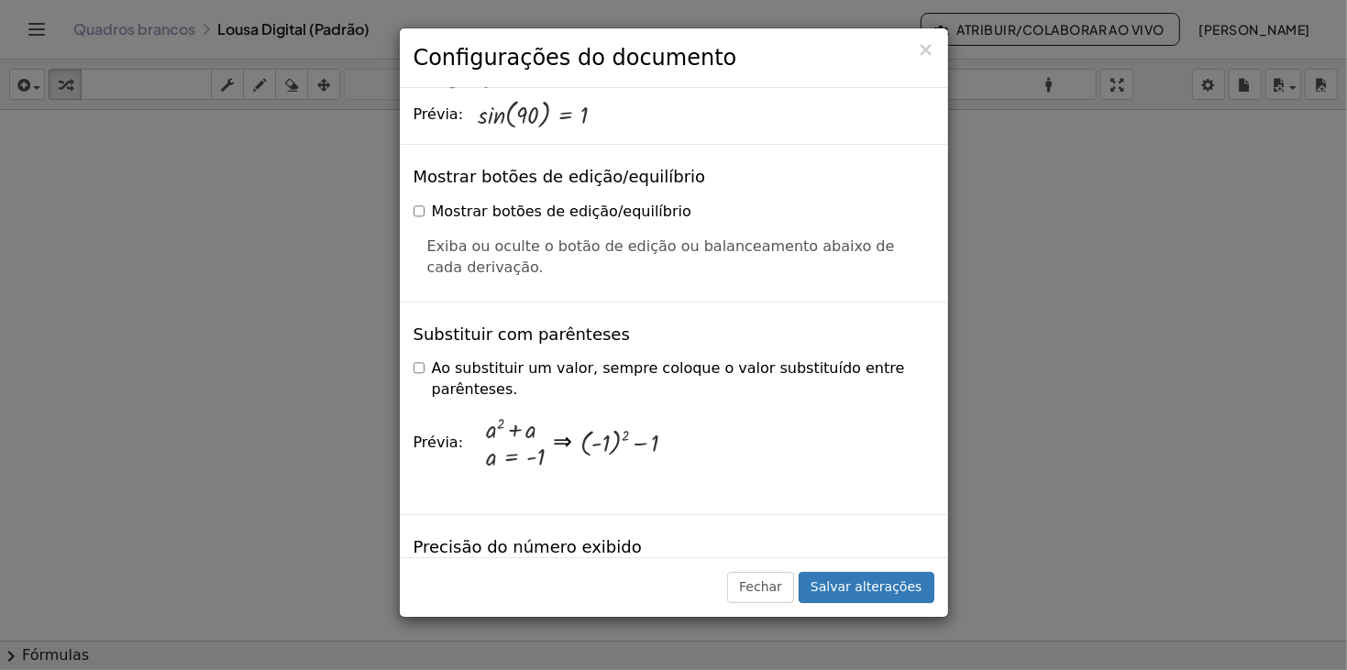
click at [425, 359] on label "Ao substituir um valor, sempre coloque o valor substituído entre parênteses." at bounding box center [674, 380] width 521 height 42
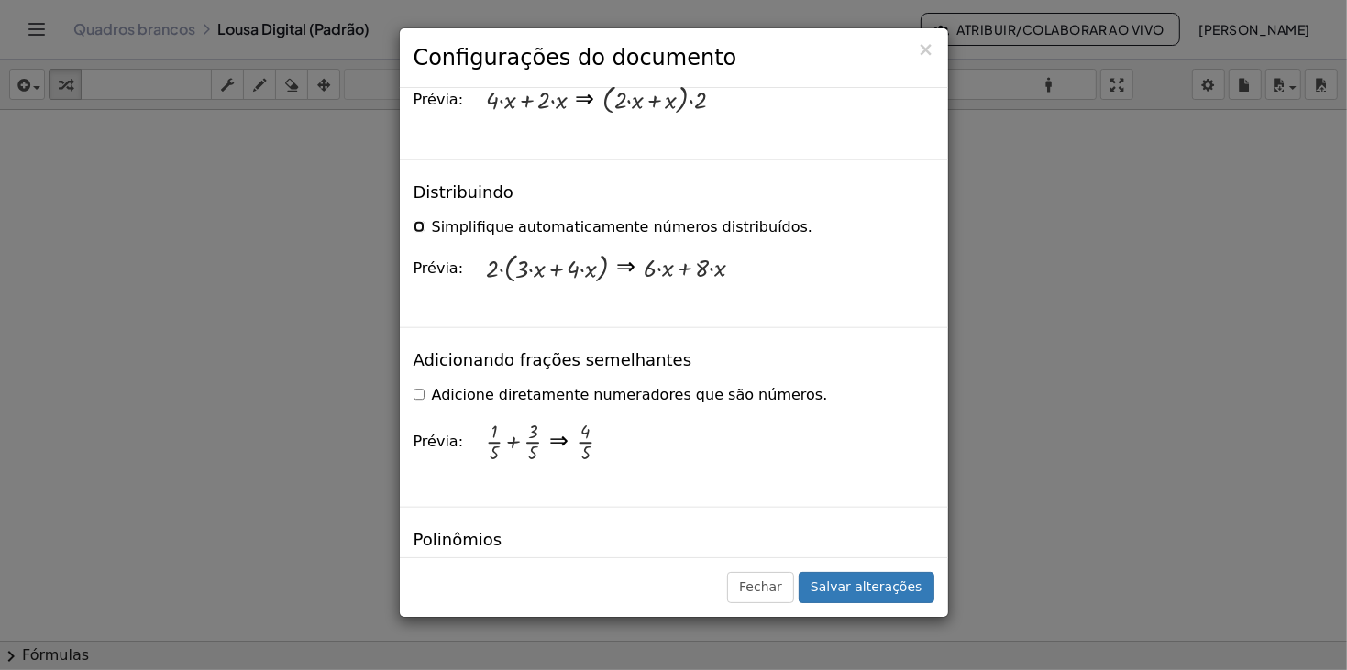
scroll to position [1477, 0]
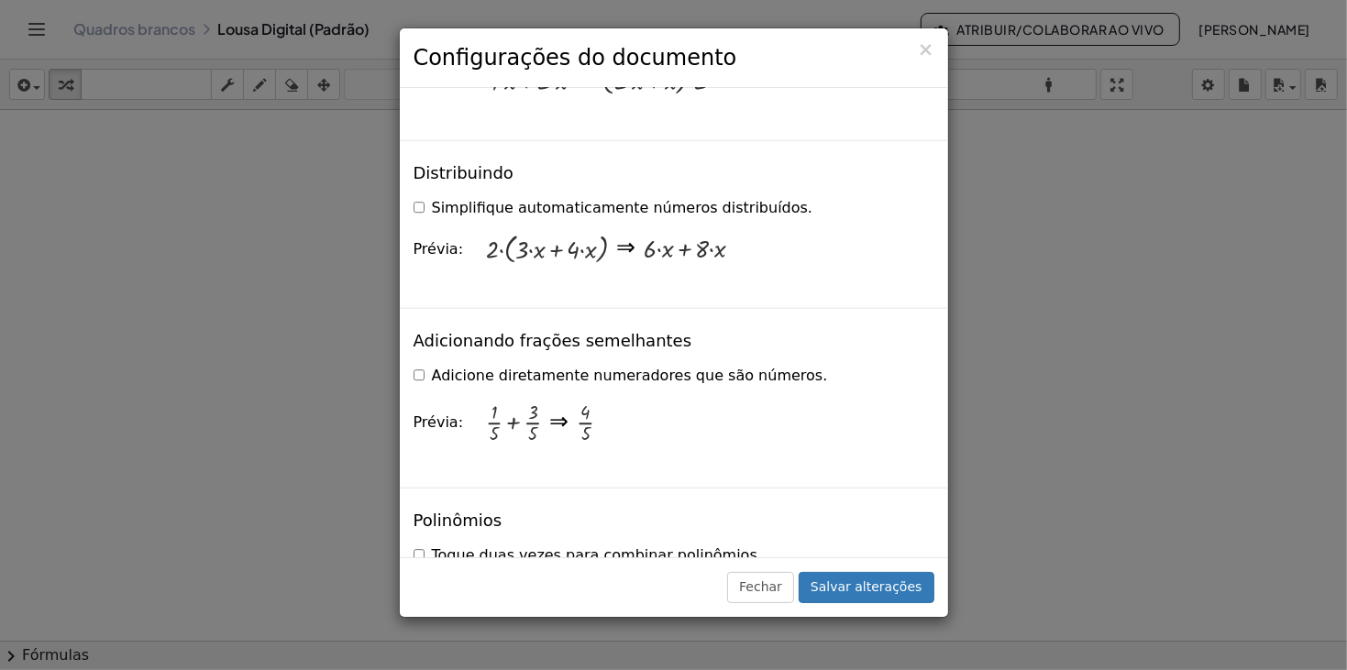
click at [420, 366] on label "Adicione diretamente numeradores que são números." at bounding box center [621, 376] width 415 height 21
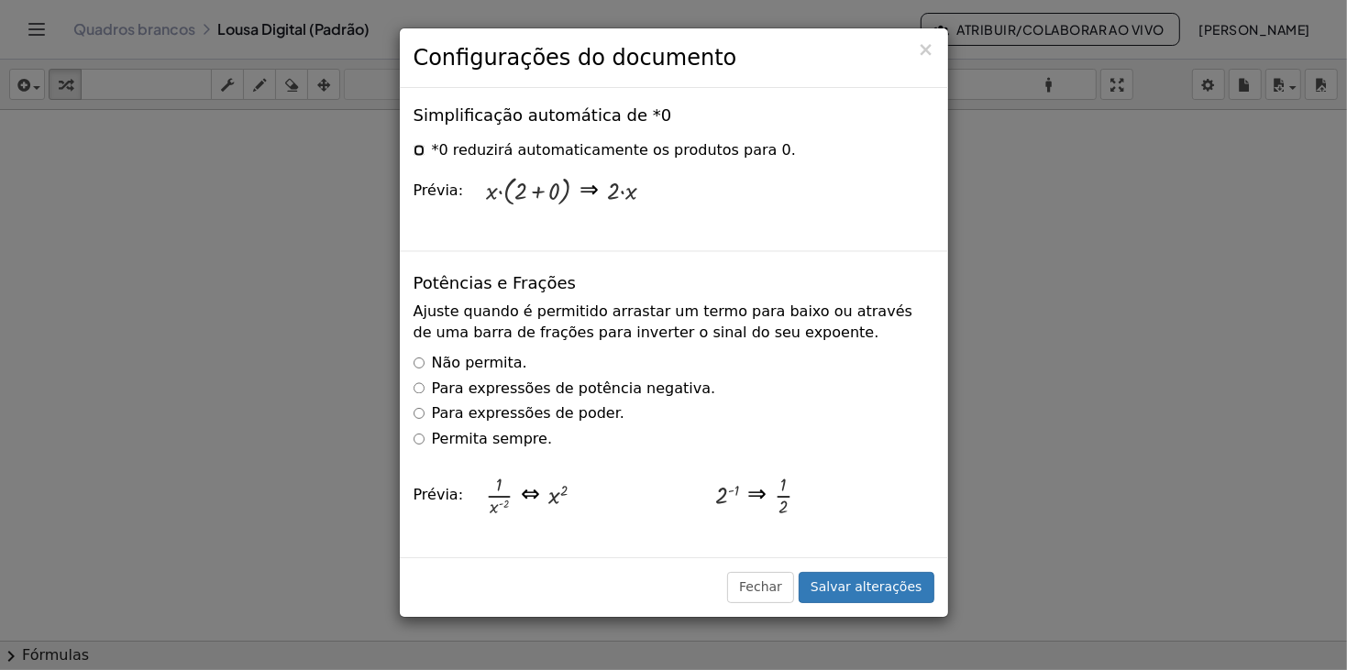
scroll to position [2811, 0]
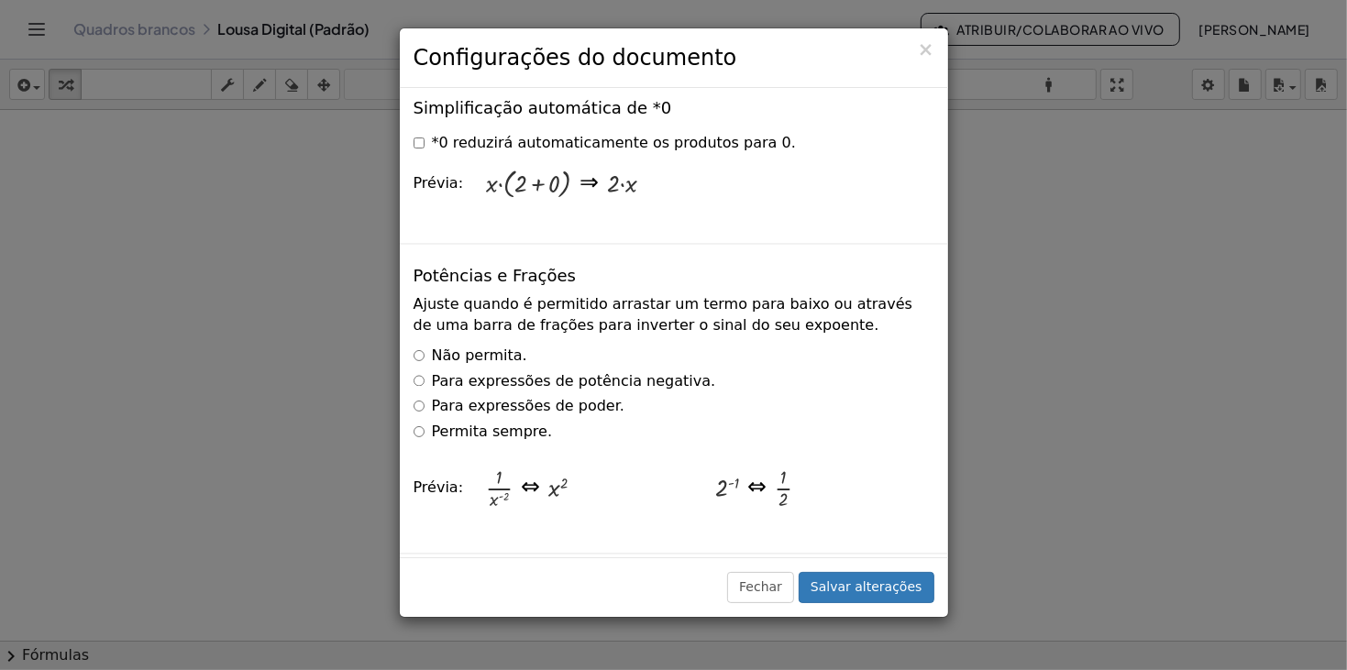
click at [416, 397] on label "Para expressões de poder." at bounding box center [519, 407] width 211 height 21
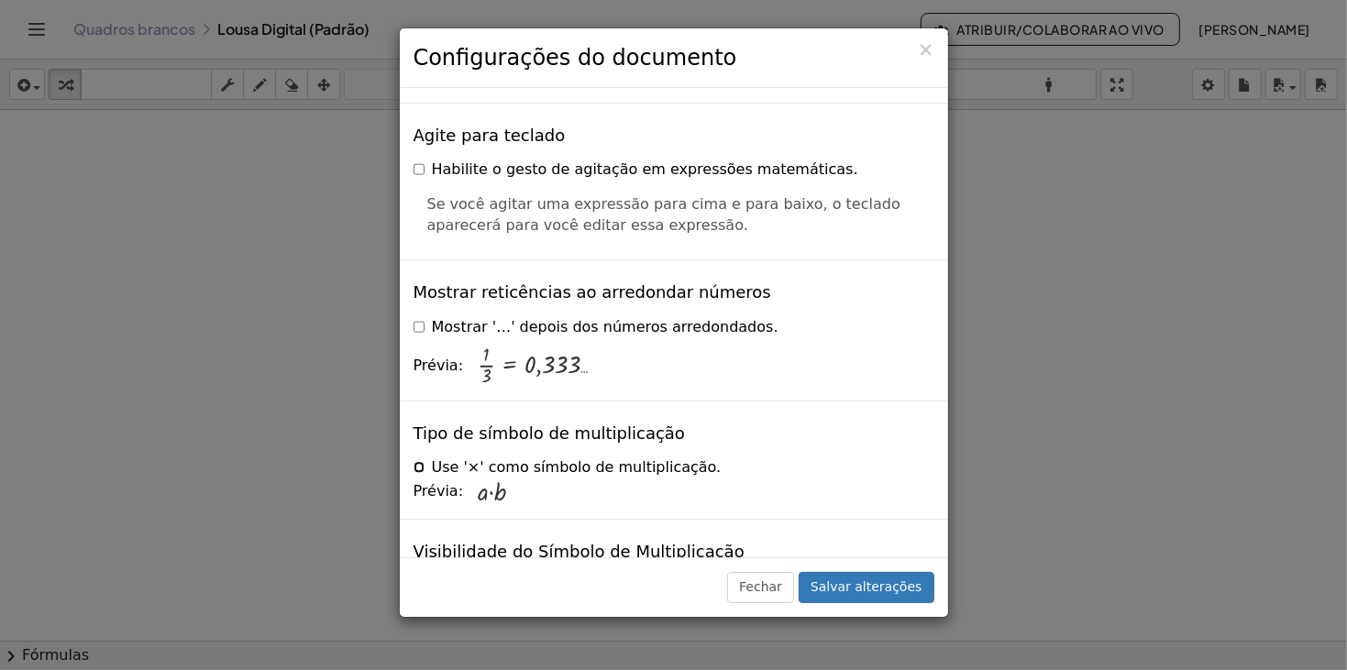
scroll to position [4492, 0]
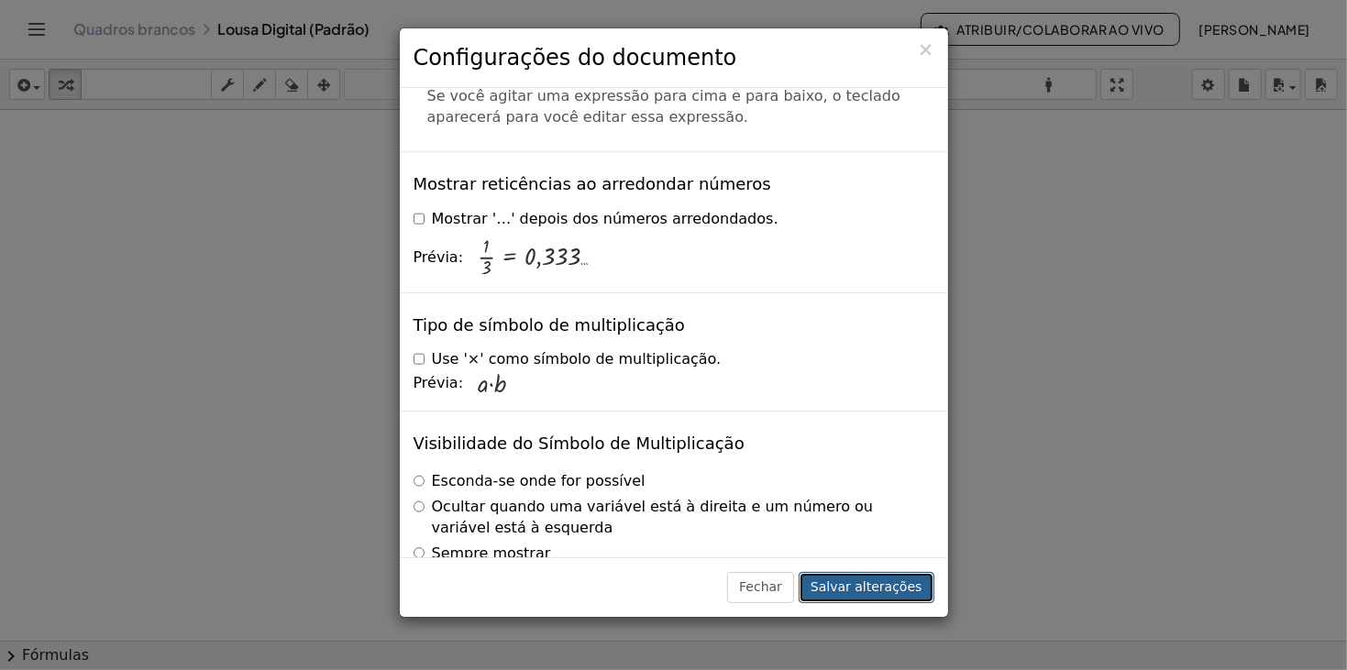
click at [863, 600] on button "Salvar alterações" at bounding box center [867, 587] width 136 height 31
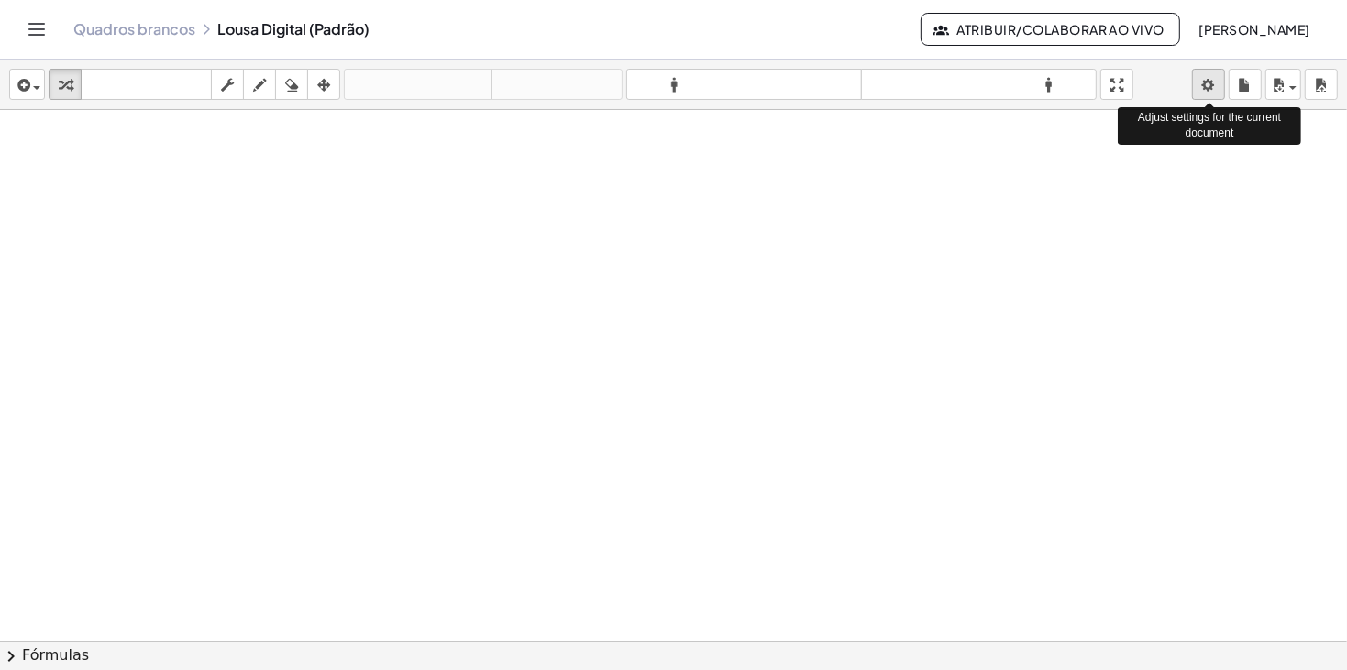
click at [1202, 89] on body "Atividades matemáticas compreensíveis Começar Banco de Atividades Trabalho Atri…" at bounding box center [673, 335] width 1347 height 670
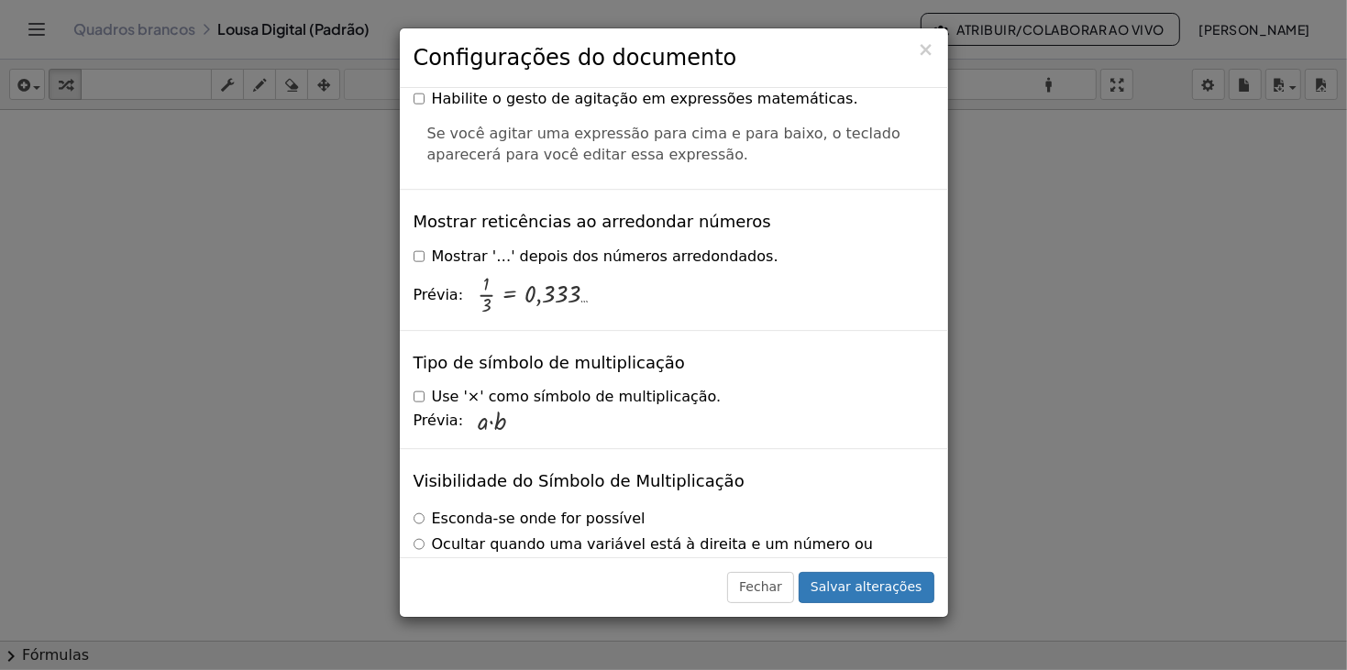
scroll to position [4471, 0]
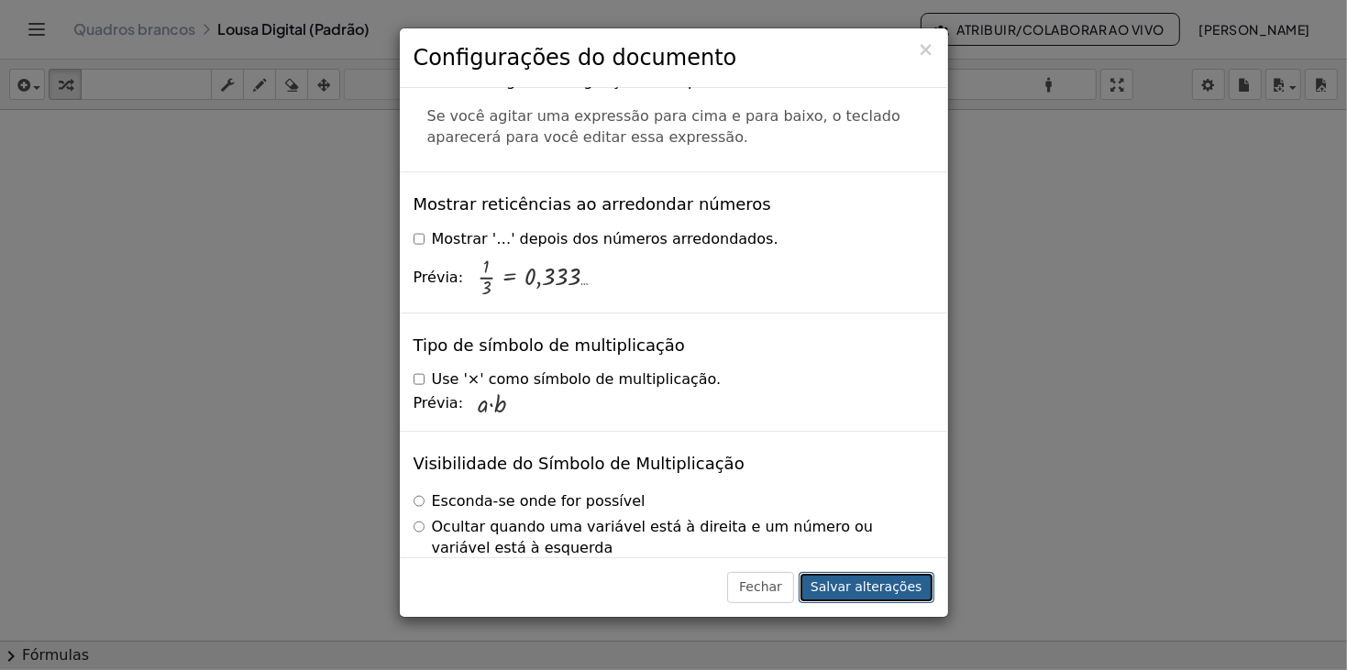
click at [907, 586] on font "Salvar alterações" at bounding box center [867, 587] width 112 height 15
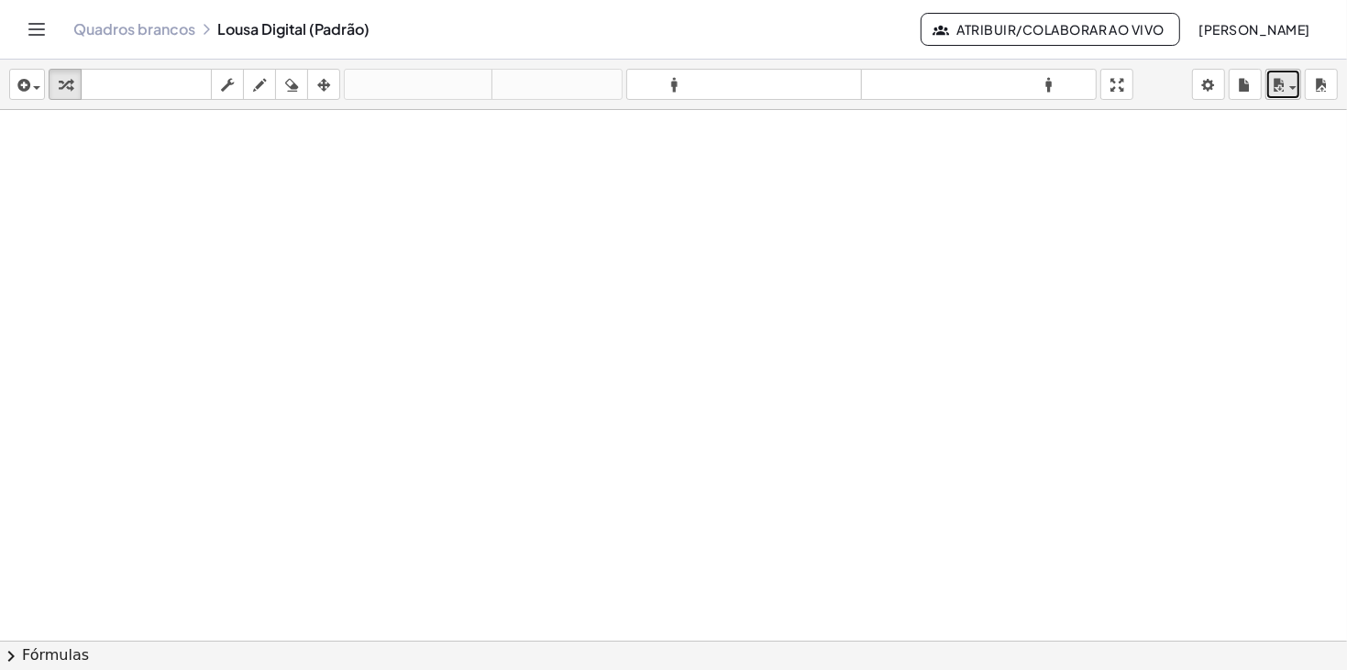
click at [1284, 83] on icon "button" at bounding box center [1278, 85] width 17 height 22
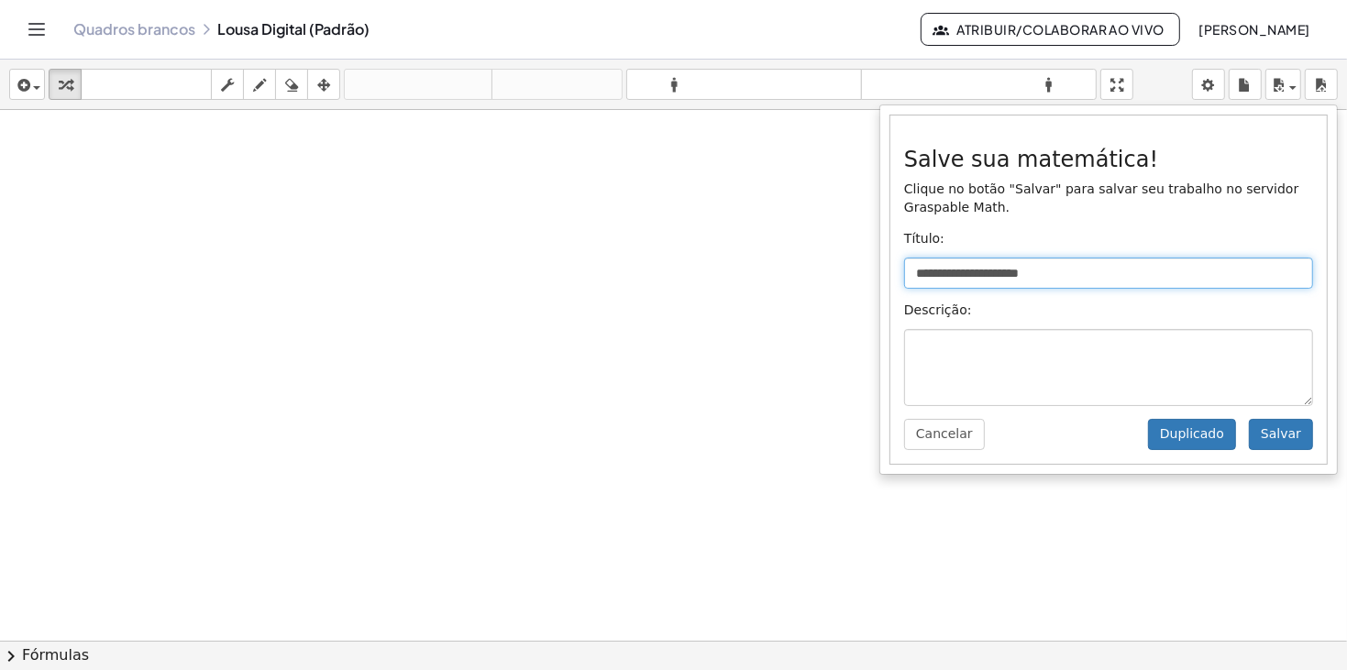
click at [1082, 266] on input "**********" at bounding box center [1108, 273] width 409 height 31
type input "**********"
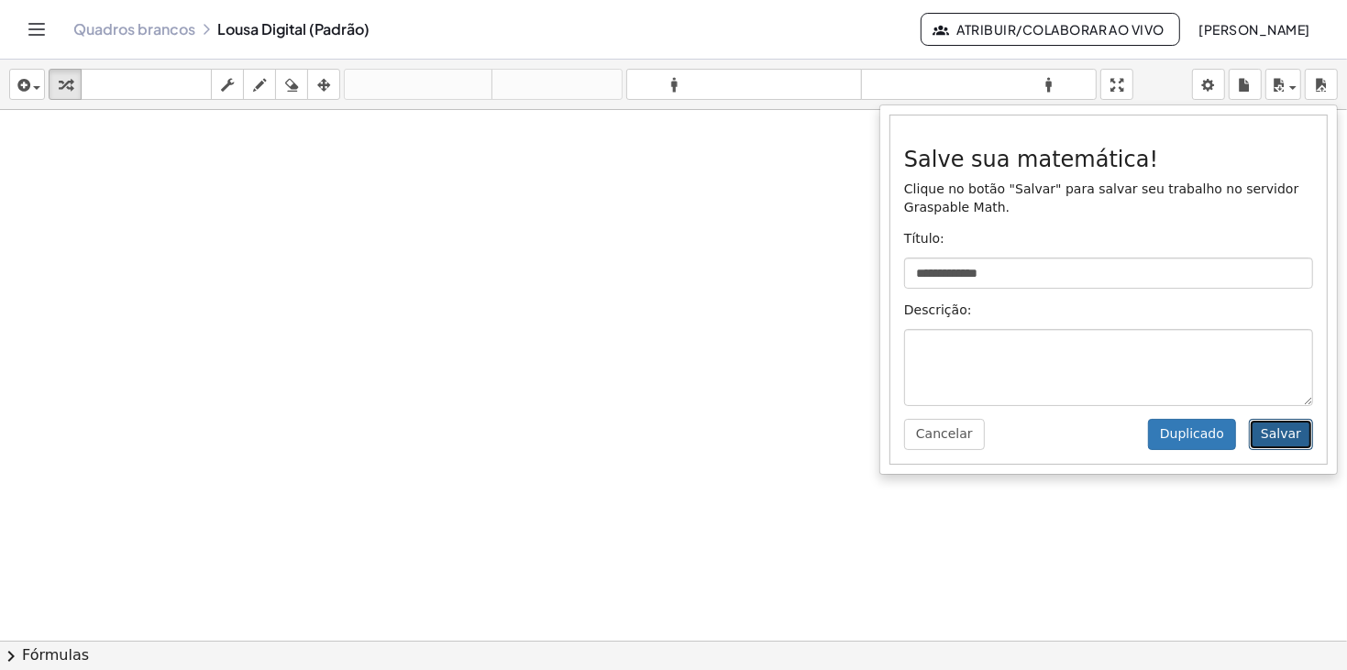
click at [1274, 433] on font "Salvar" at bounding box center [1281, 434] width 40 height 15
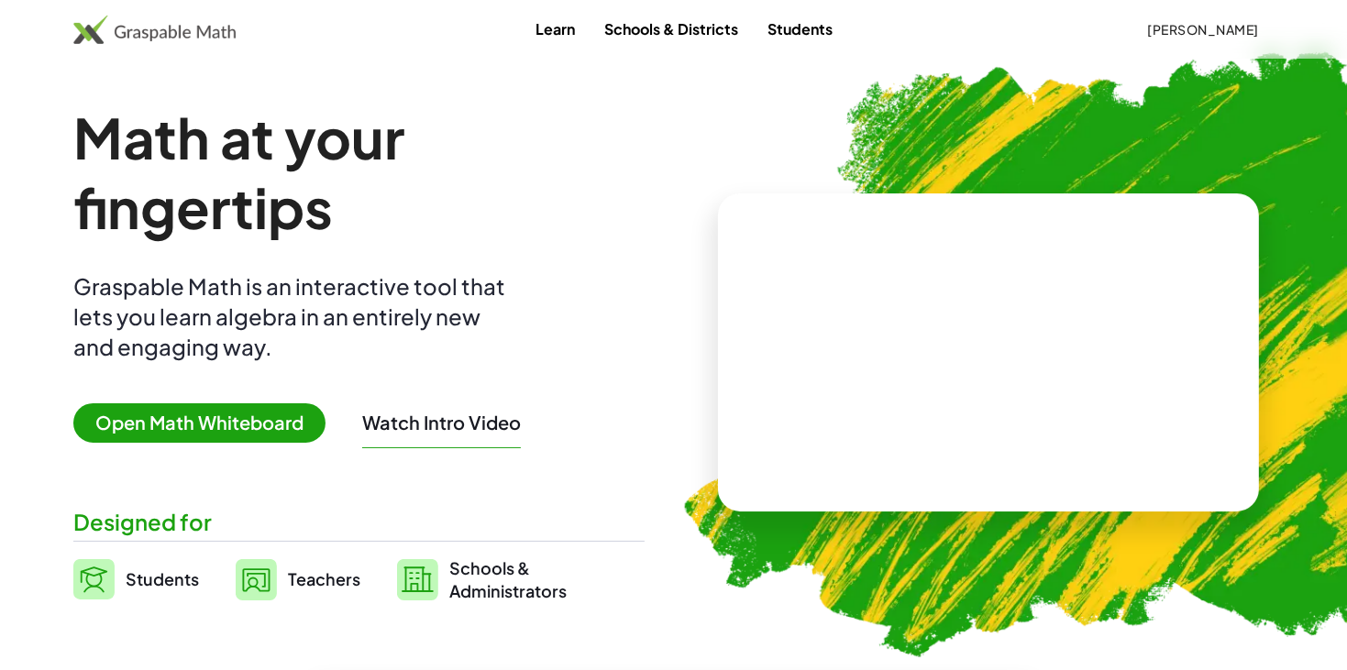
click at [181, 423] on span "Open Math Whiteboard" at bounding box center [199, 423] width 252 height 39
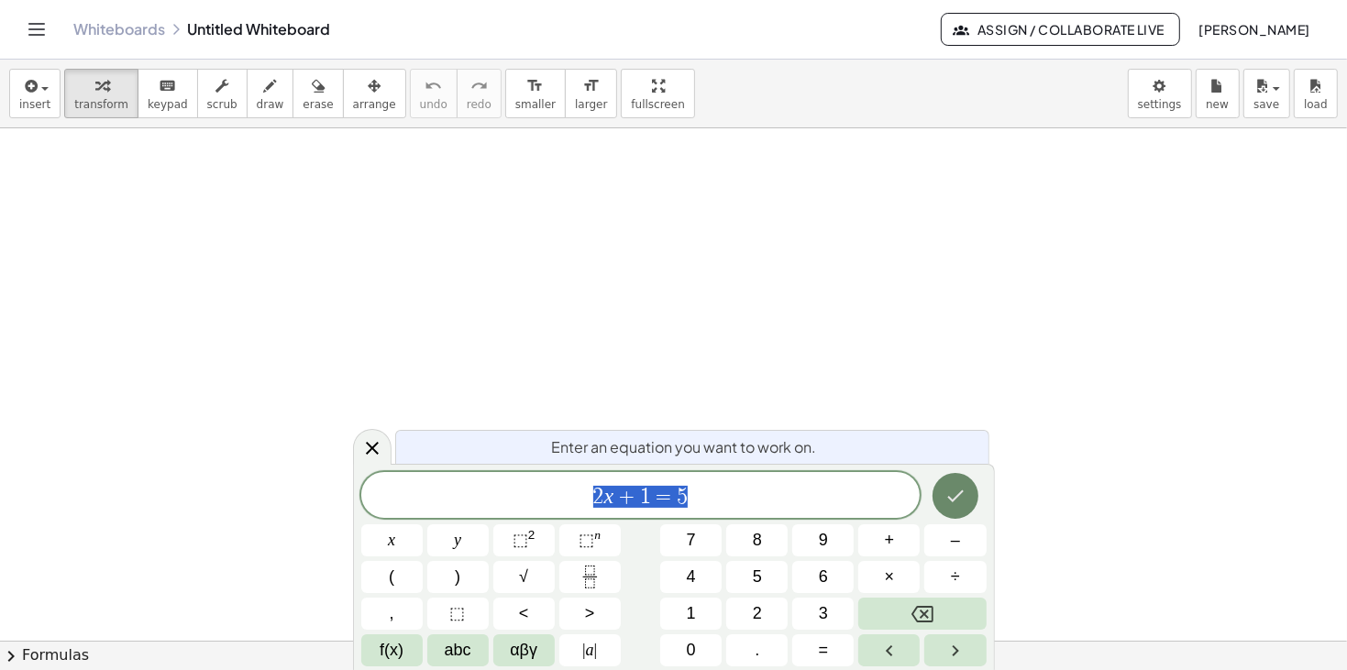
click at [955, 486] on icon "Done" at bounding box center [956, 496] width 22 height 22
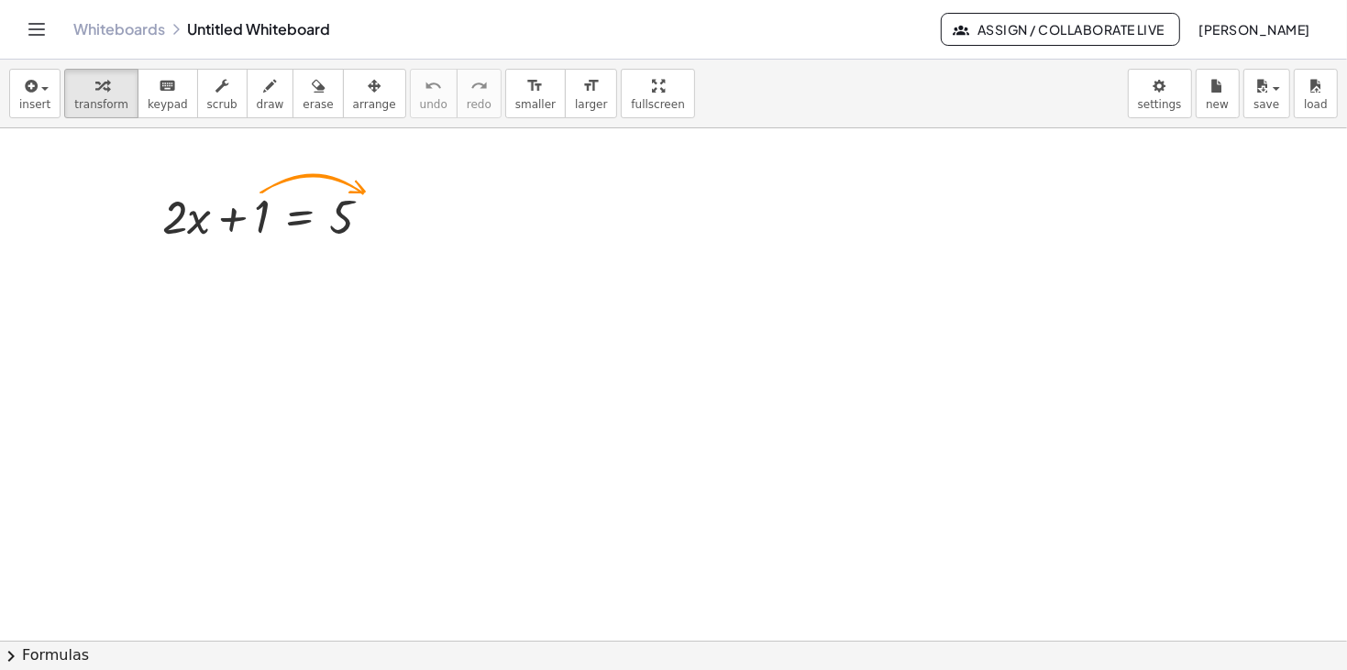
click at [34, 41] on button "Toggle navigation" at bounding box center [36, 29] width 29 height 29
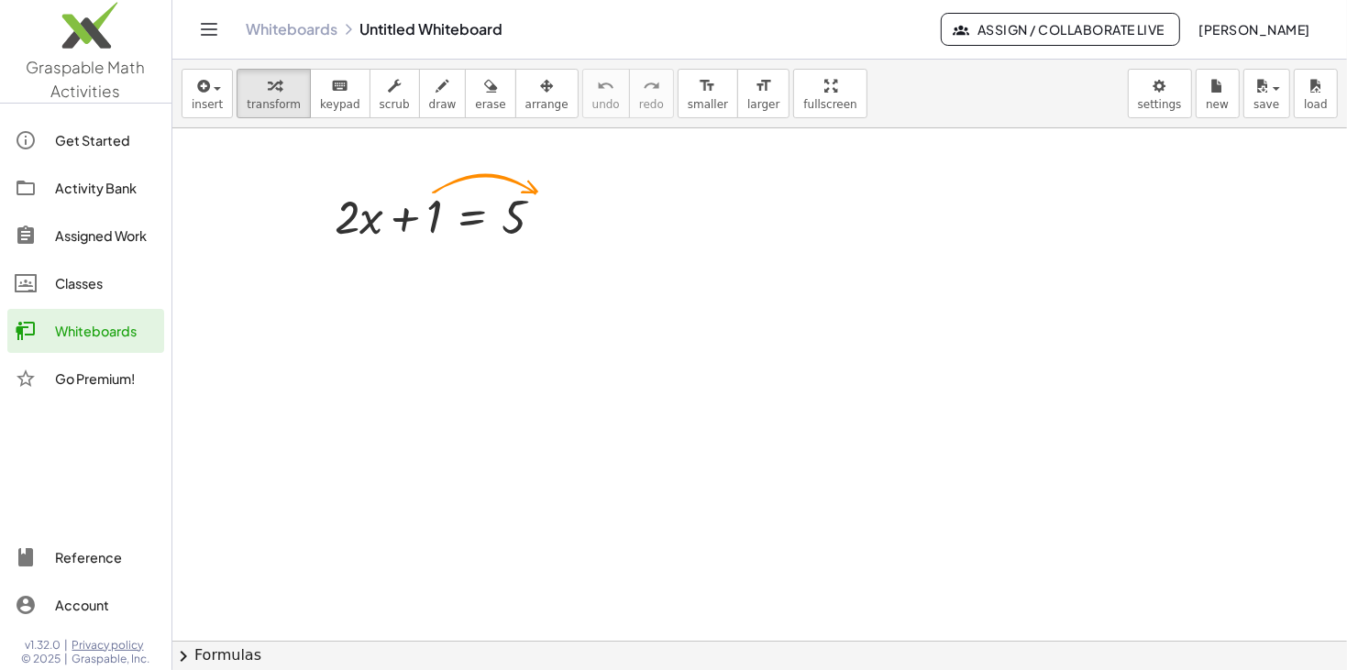
click at [101, 345] on link "Whiteboards" at bounding box center [85, 331] width 157 height 44
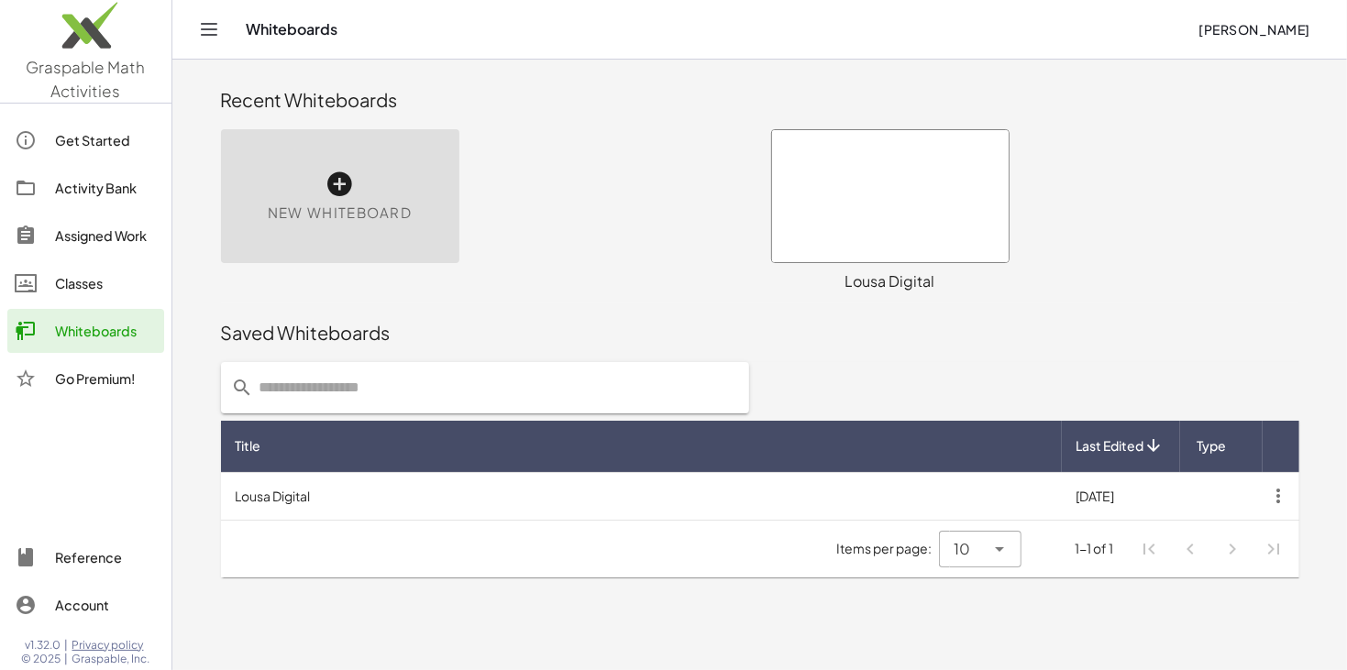
click at [877, 194] on div at bounding box center [890, 196] width 237 height 132
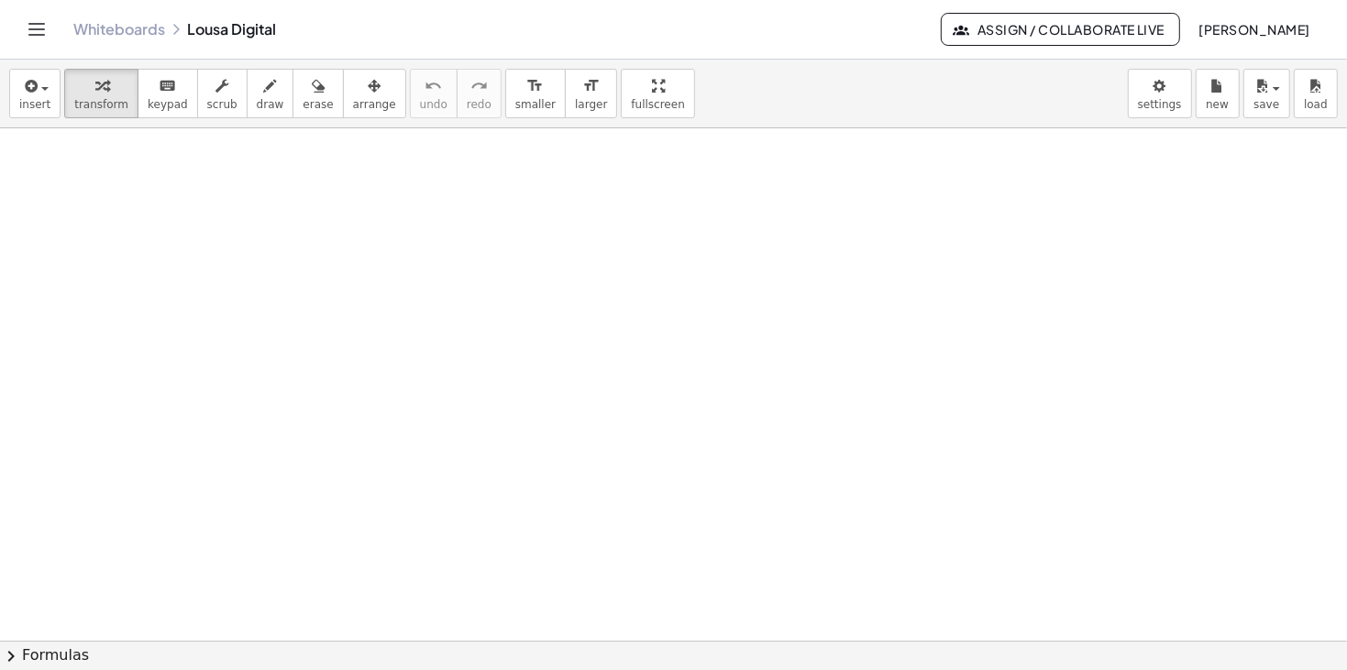
click at [145, 192] on div at bounding box center [673, 641] width 1347 height 1026
click at [786, 482] on div at bounding box center [673, 641] width 1347 height 1026
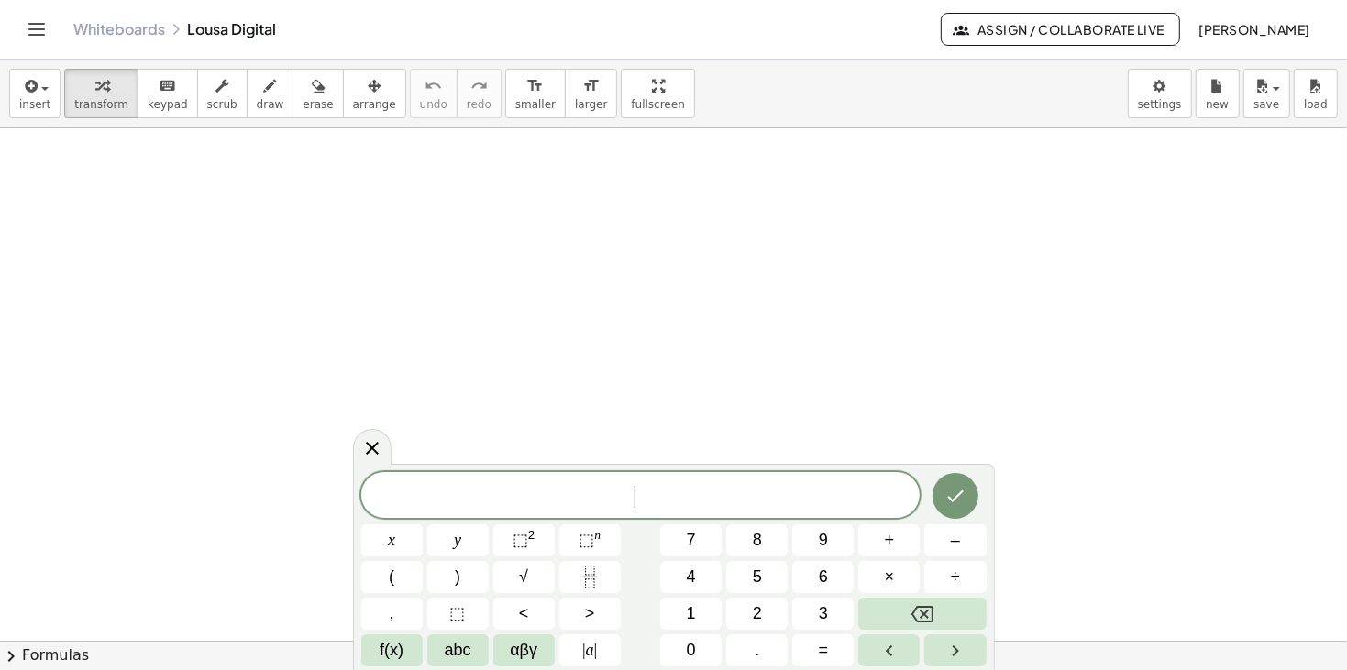
click at [786, 482] on div "​" at bounding box center [641, 495] width 560 height 46
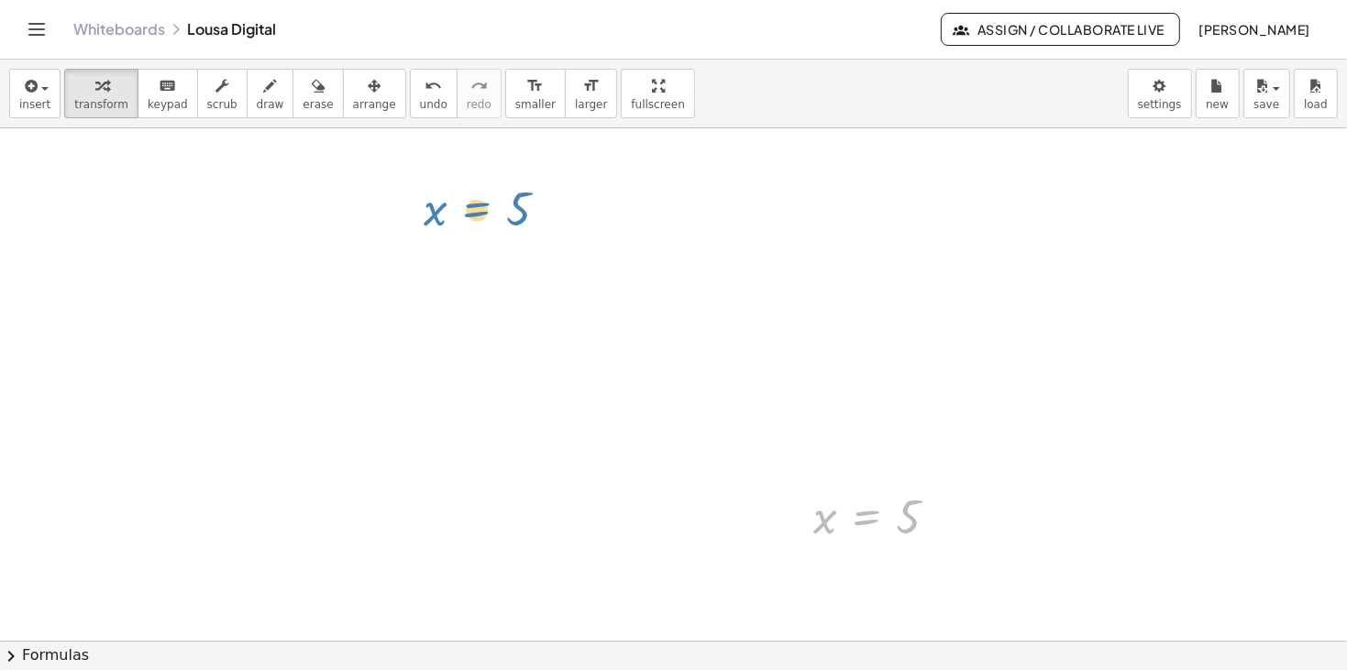
drag, startPoint x: 858, startPoint y: 509, endPoint x: 429, endPoint y: 189, distance: 534.7
click at [429, 189] on div "x = 5 x = 5" at bounding box center [673, 641] width 1347 height 1026
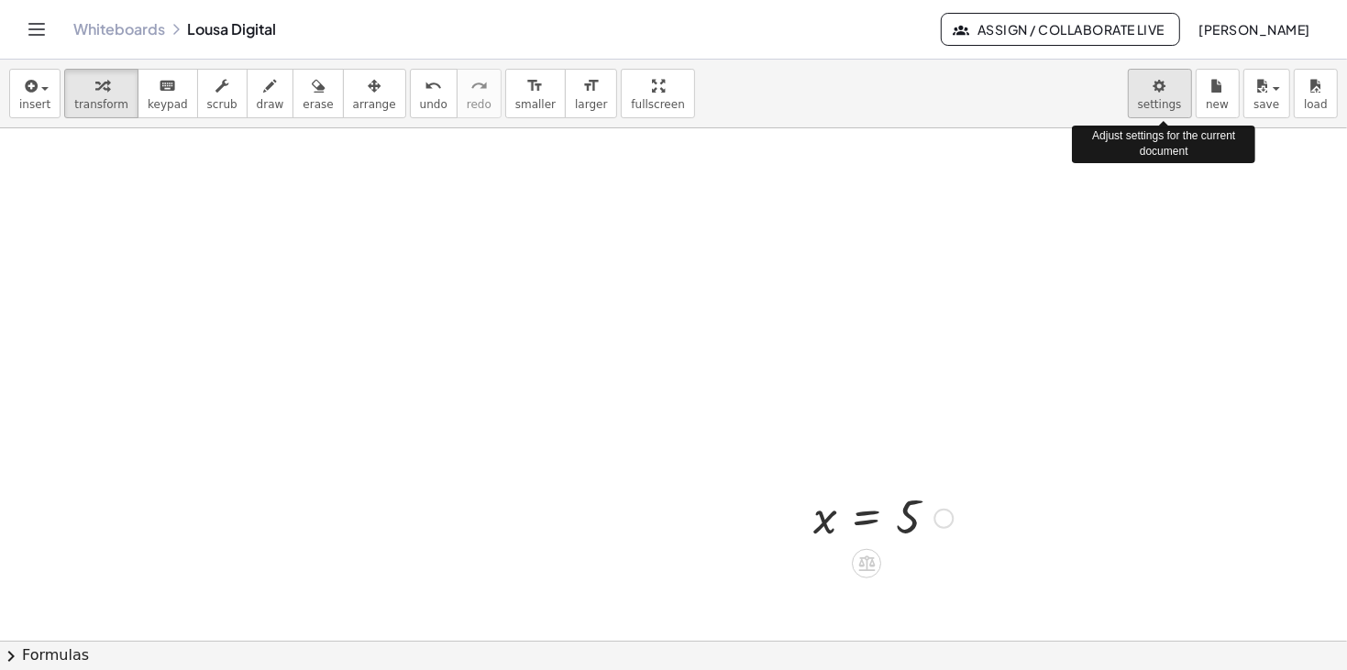
click at [1174, 99] on body "Graspable Math Activities Get Started Activity Bank Assigned Work Classes White…" at bounding box center [673, 335] width 1347 height 670
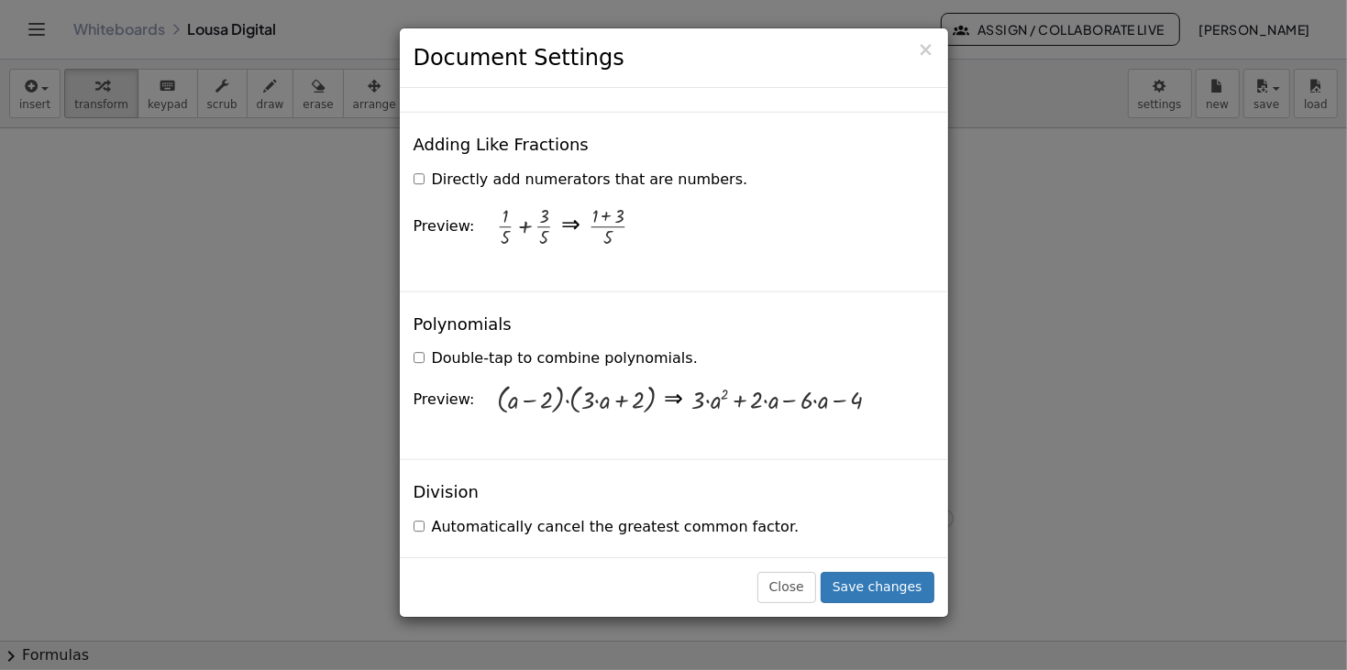
scroll to position [1473, 0]
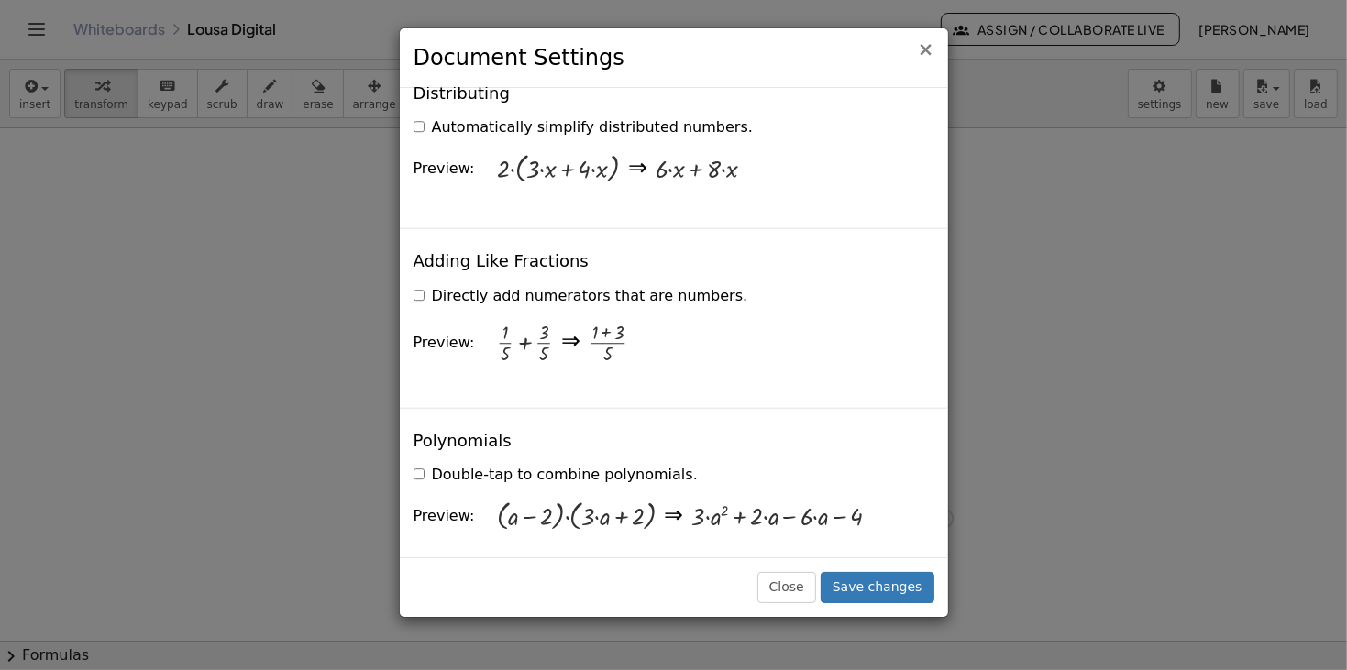
click at [928, 52] on span "×" at bounding box center [926, 50] width 17 height 22
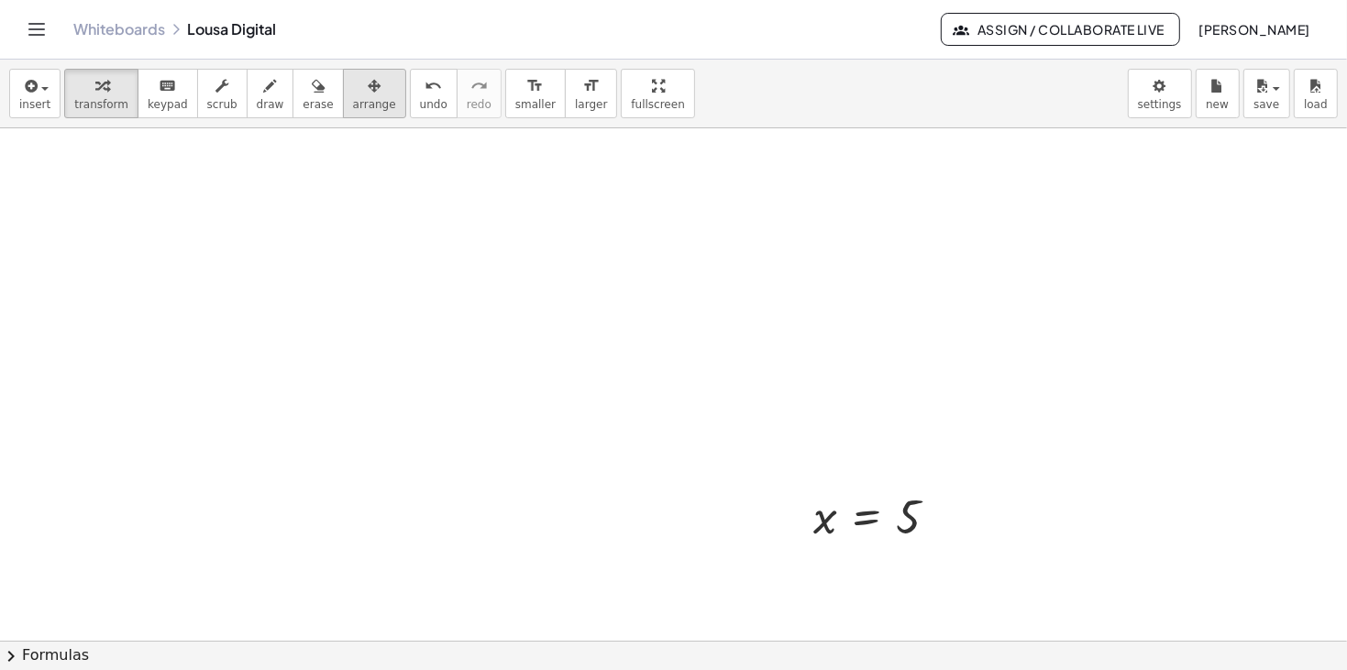
click at [368, 95] on icon "button" at bounding box center [374, 86] width 13 height 22
